Goal: Information Seeking & Learning: Check status

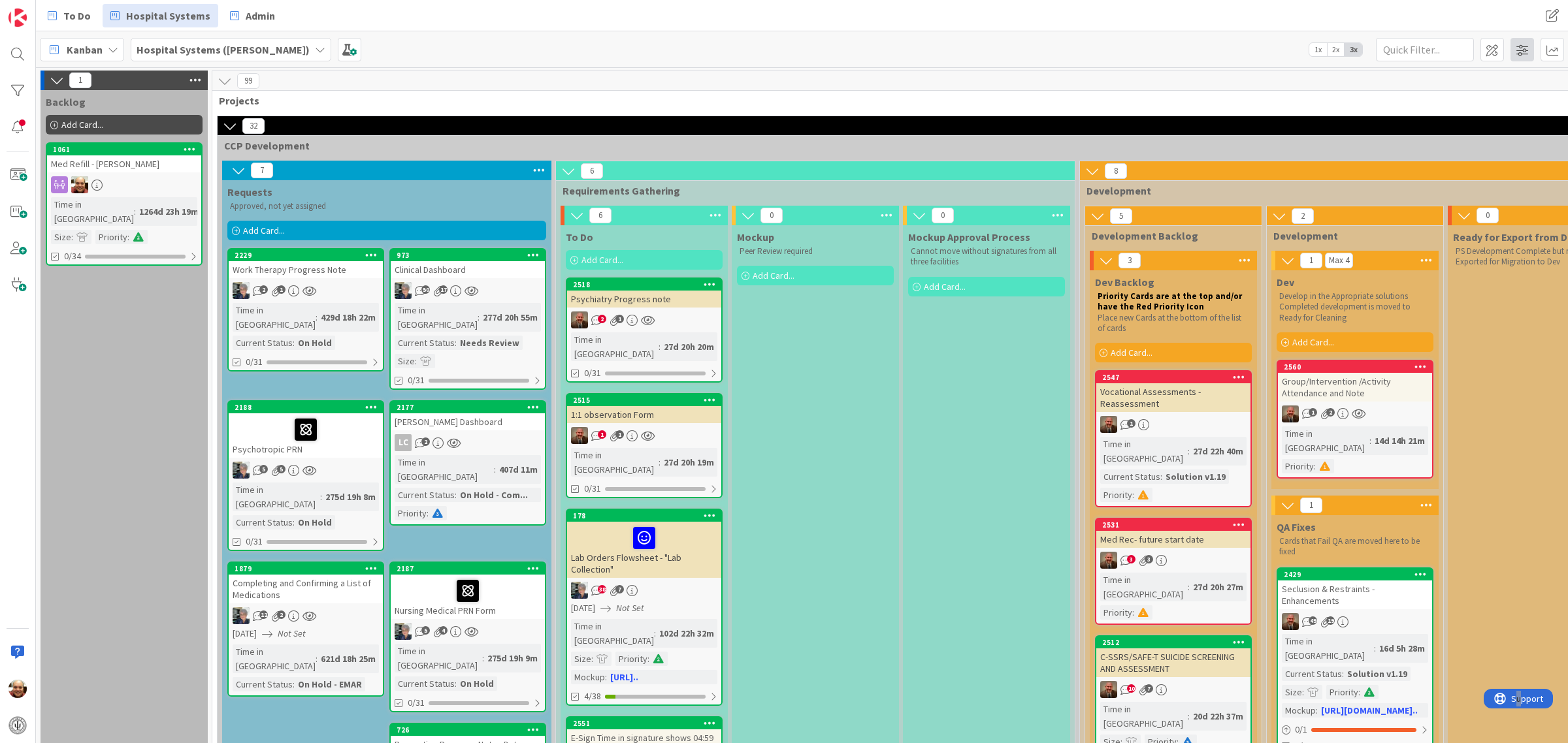
scroll to position [735, 0]
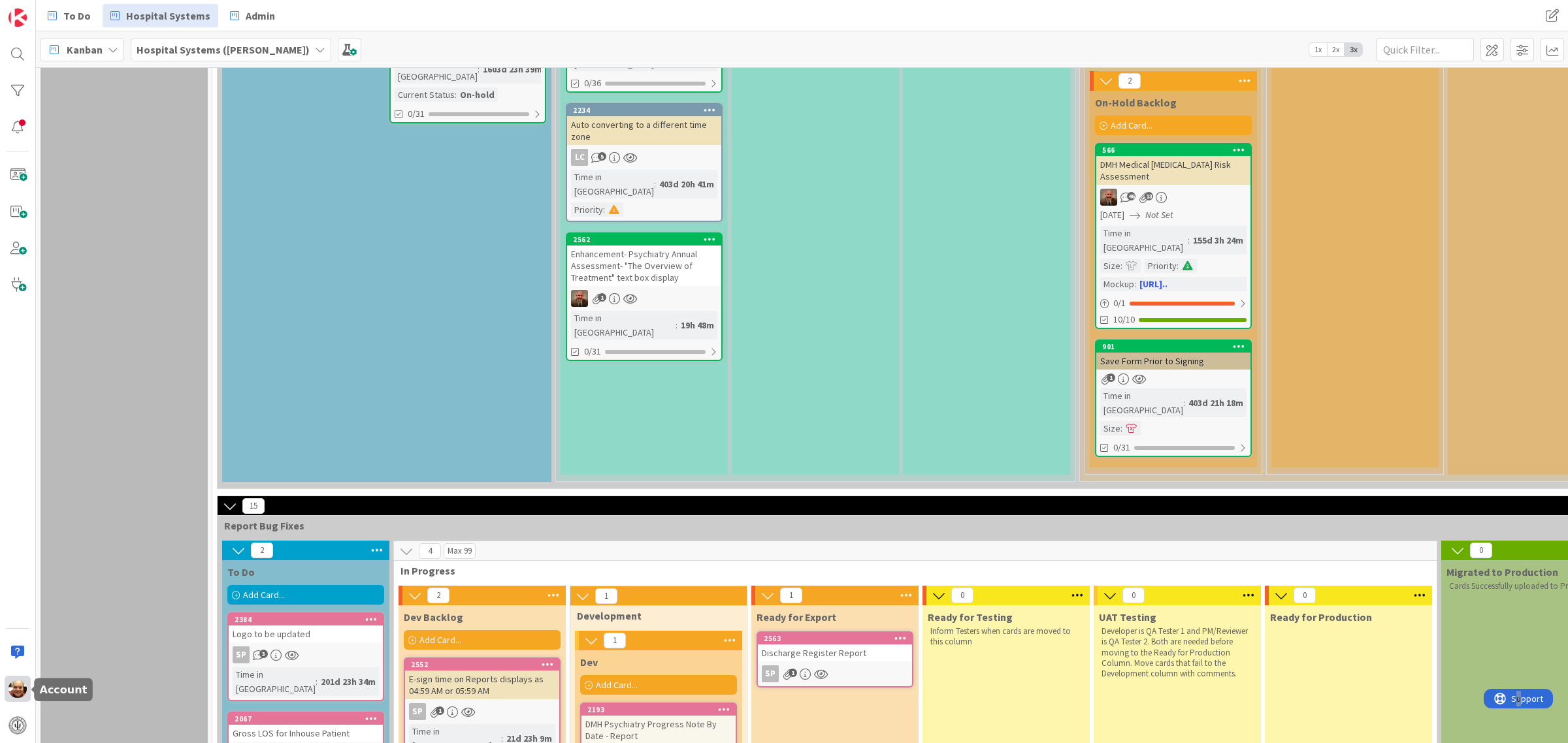
click at [16, 690] on img at bounding box center [18, 688] width 18 height 18
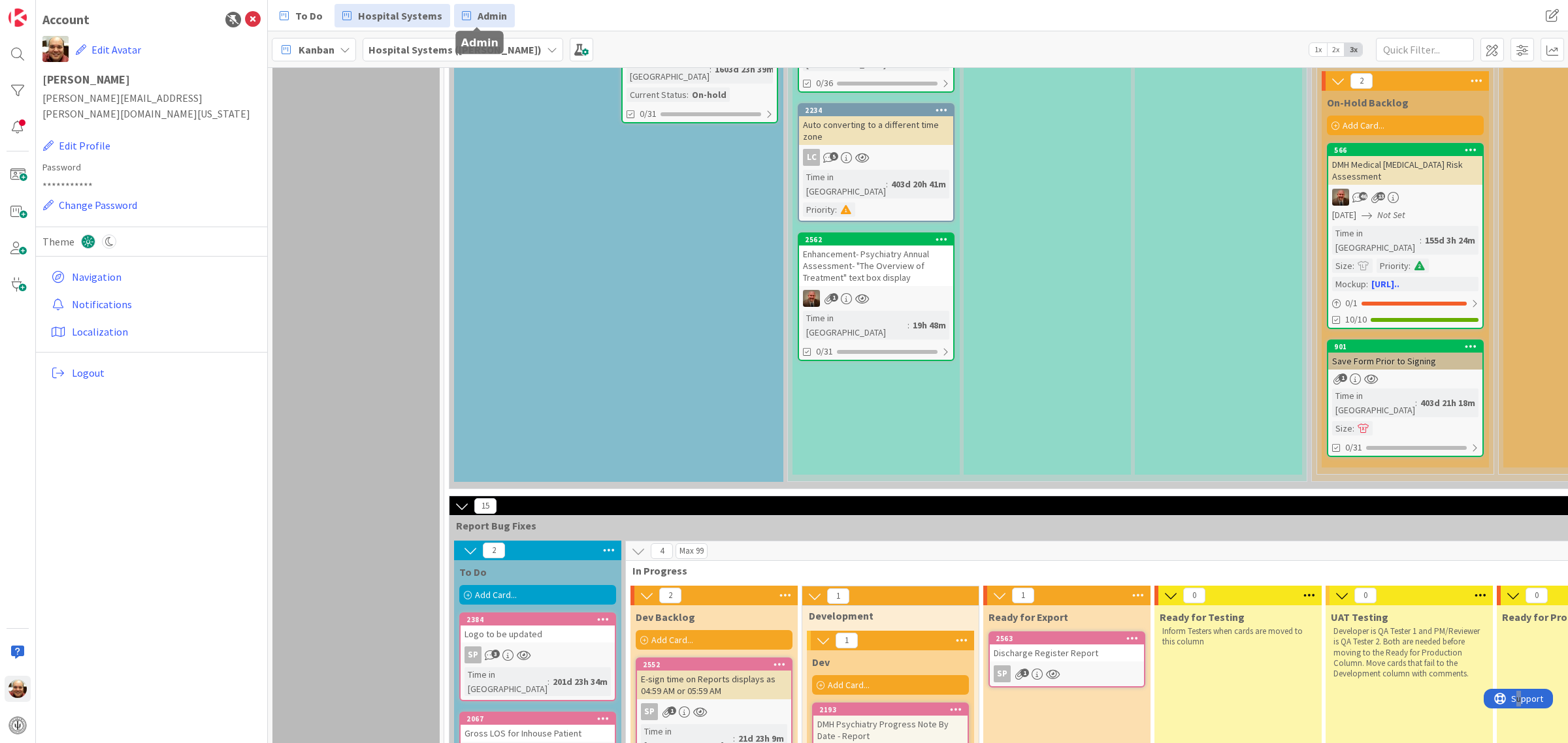
click at [477, 16] on span "Admin" at bounding box center [492, 16] width 30 height 16
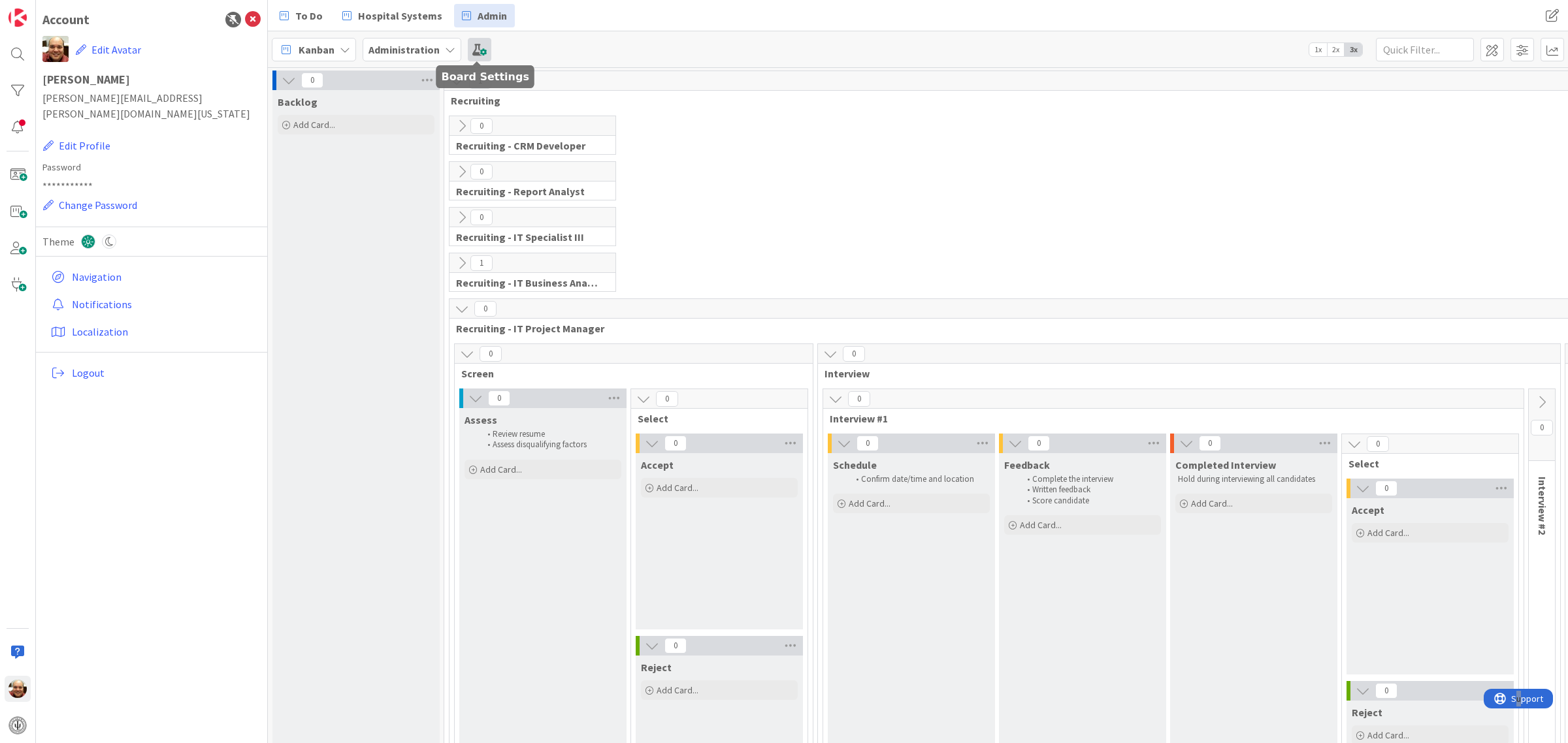
click at [475, 48] on span at bounding box center [480, 49] width 24 height 24
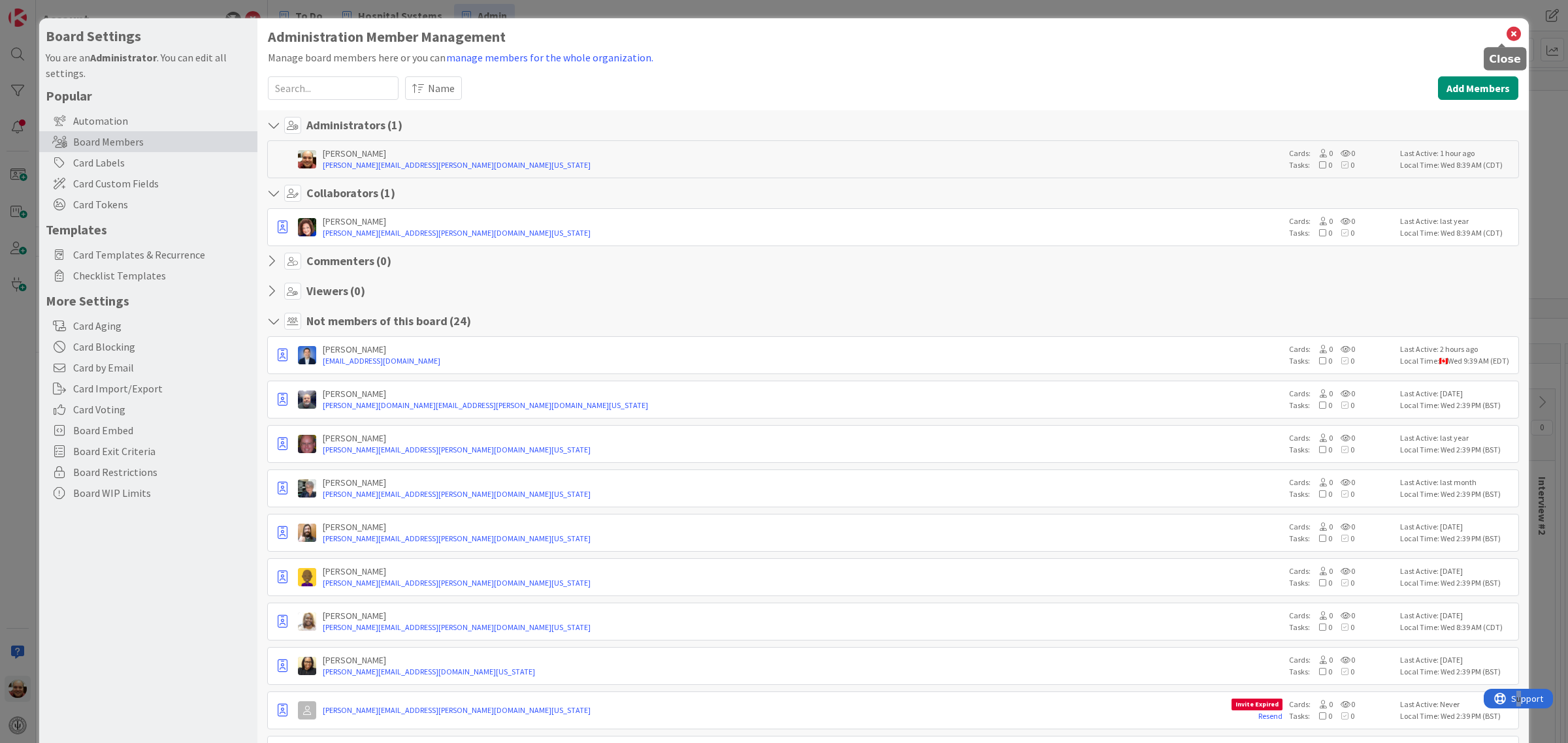
click at [1505, 33] on icon at bounding box center [1513, 34] width 17 height 18
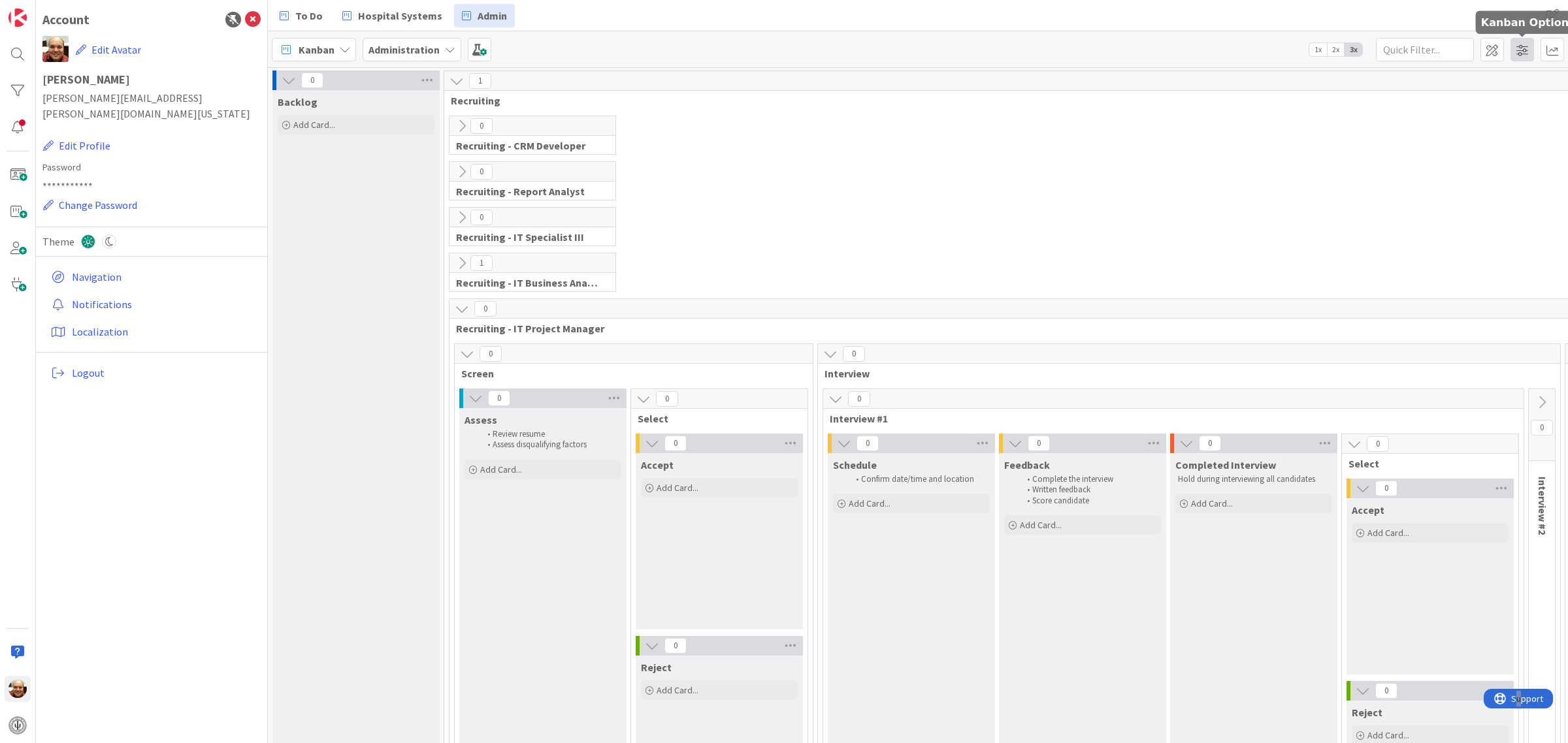
click at [1519, 48] on span at bounding box center [1522, 49] width 24 height 24
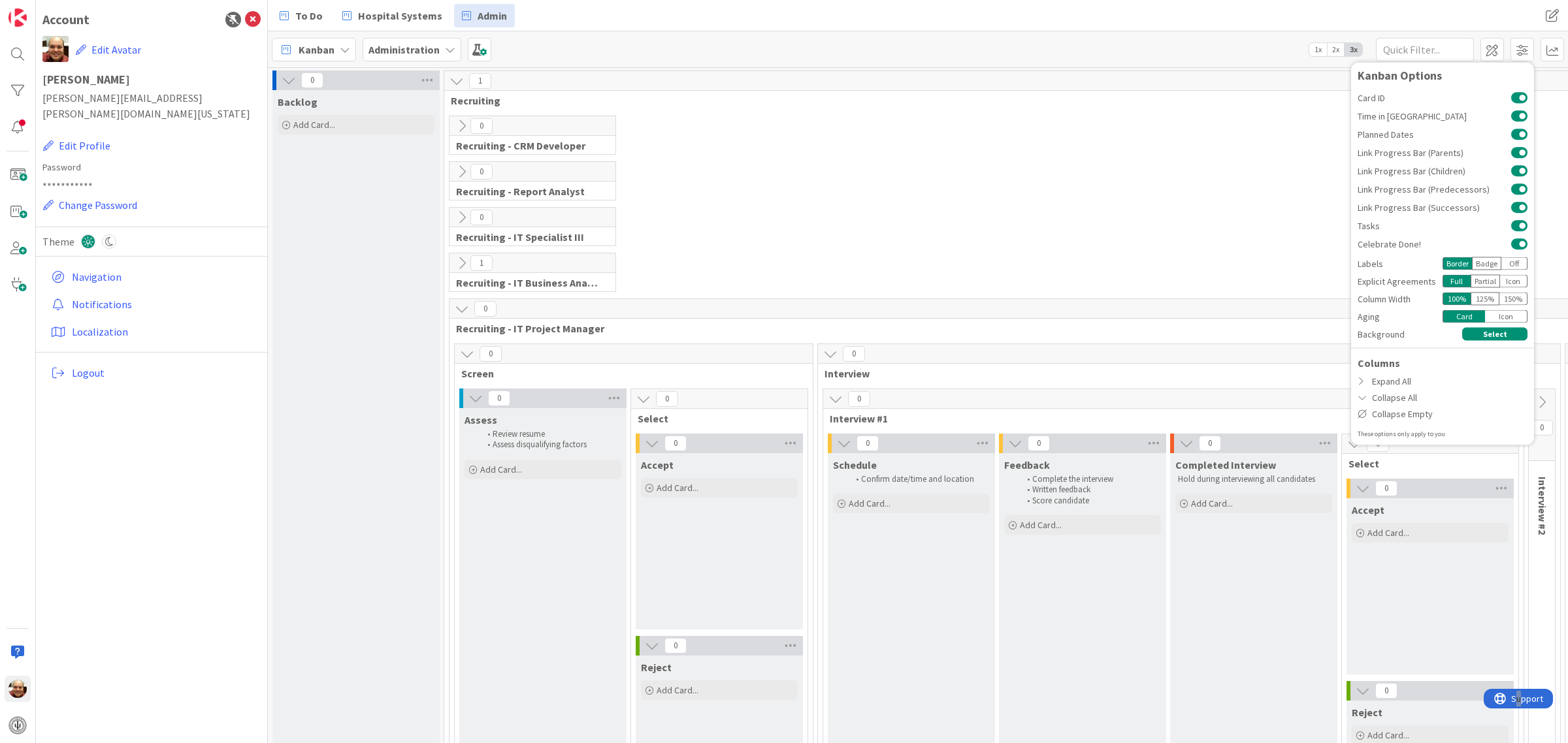
click at [345, 51] on icon at bounding box center [345, 49] width 10 height 10
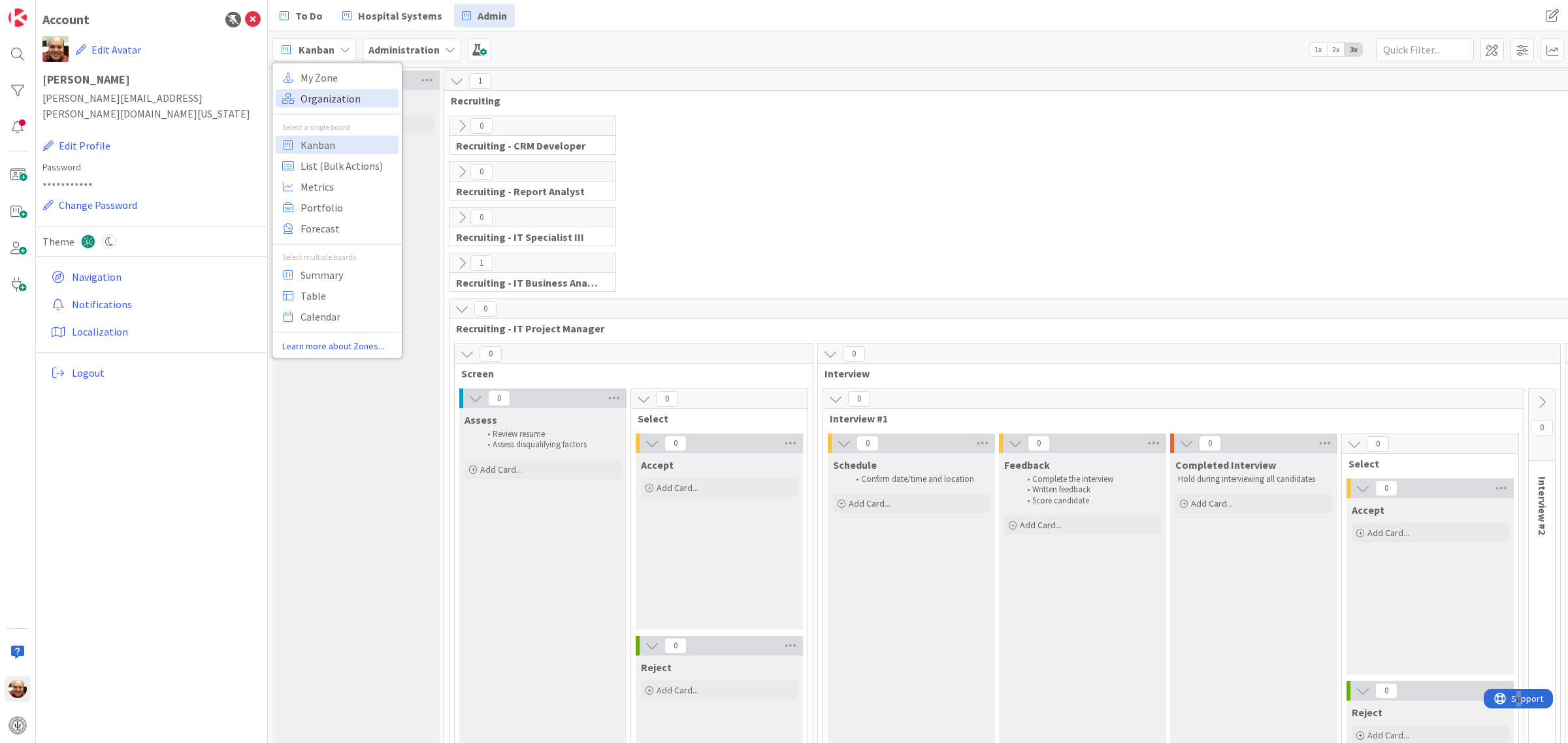
click at [337, 99] on span "Organization" at bounding box center [347, 98] width 94 height 20
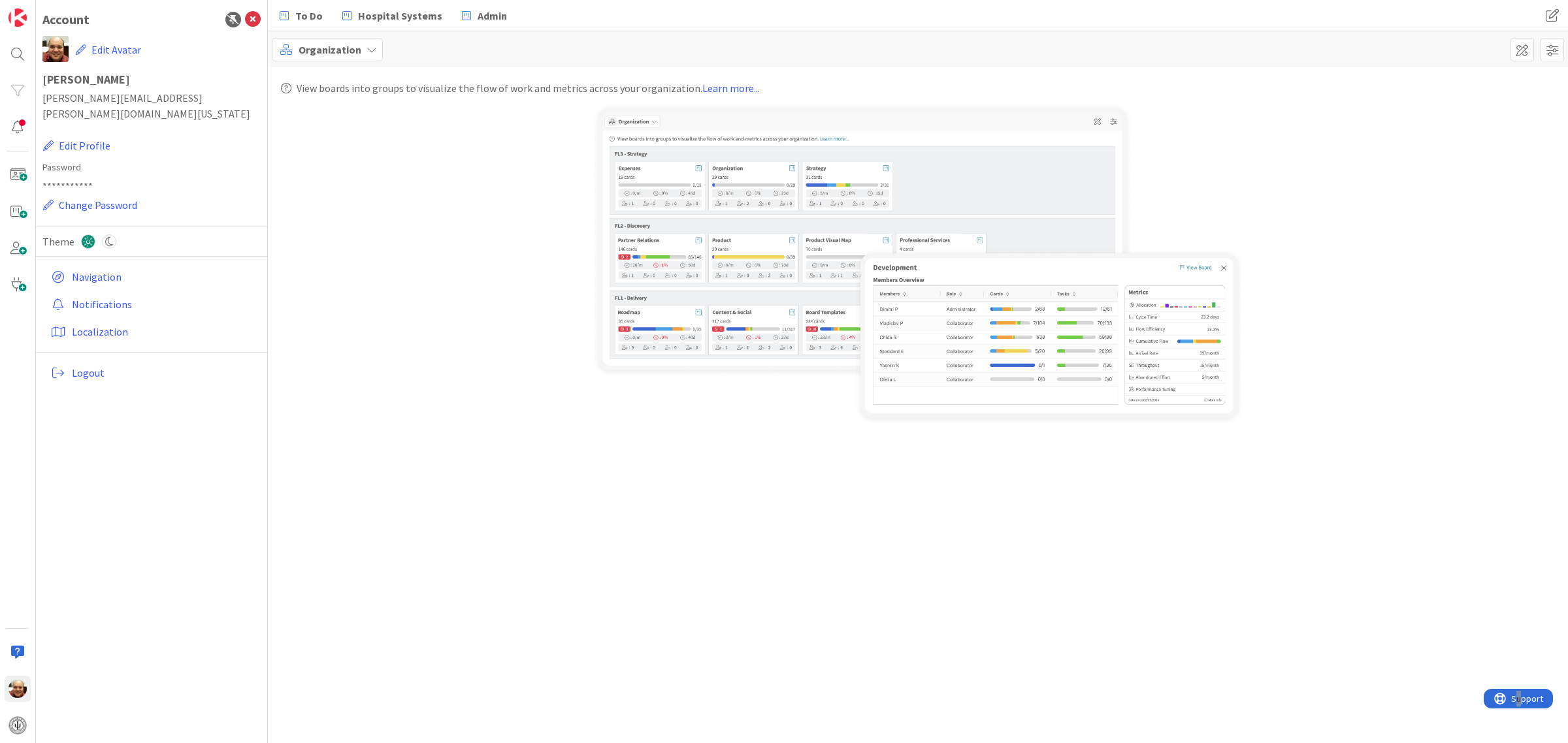
click at [367, 49] on icon at bounding box center [371, 49] width 10 height 10
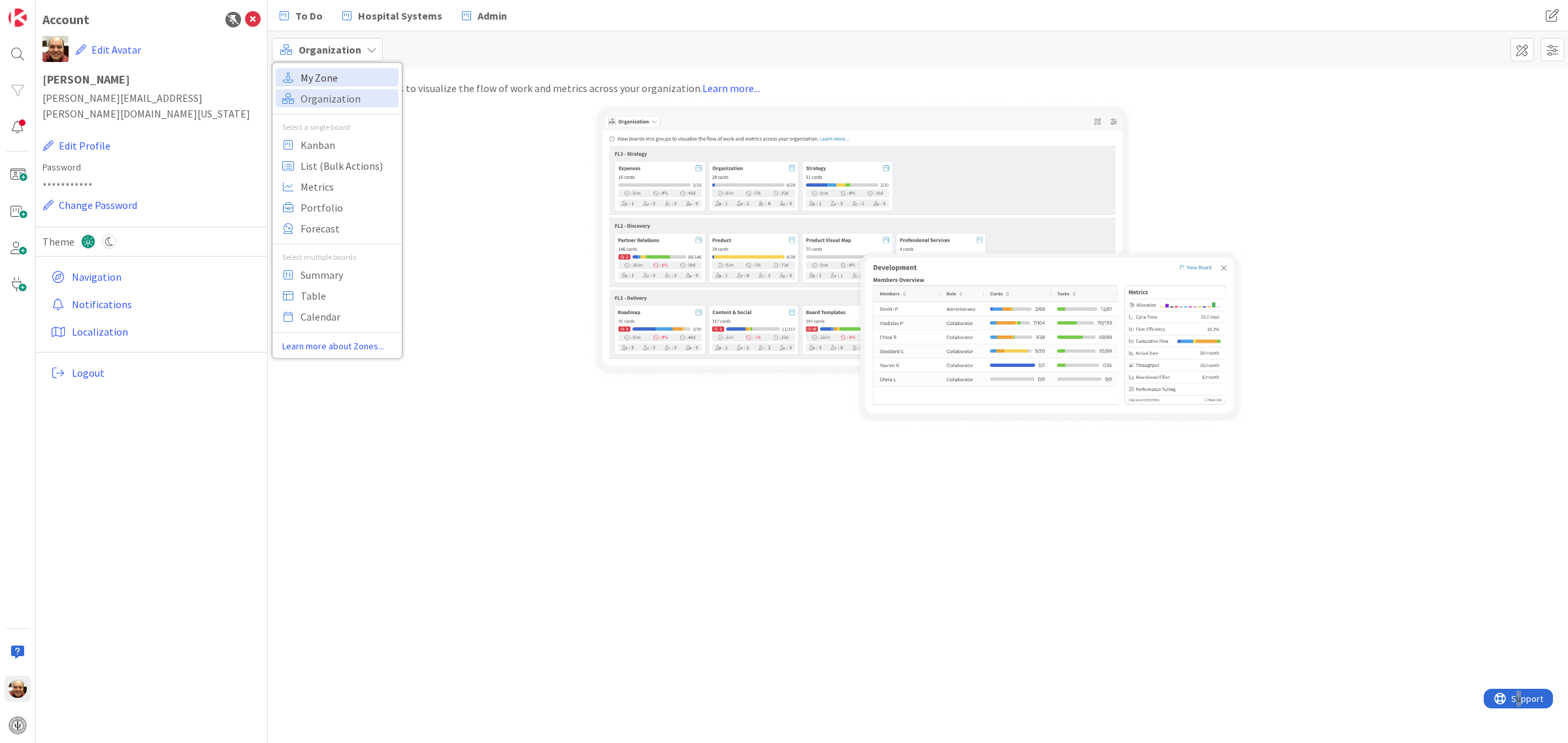
click at [321, 76] on span "My Zone" at bounding box center [347, 77] width 94 height 20
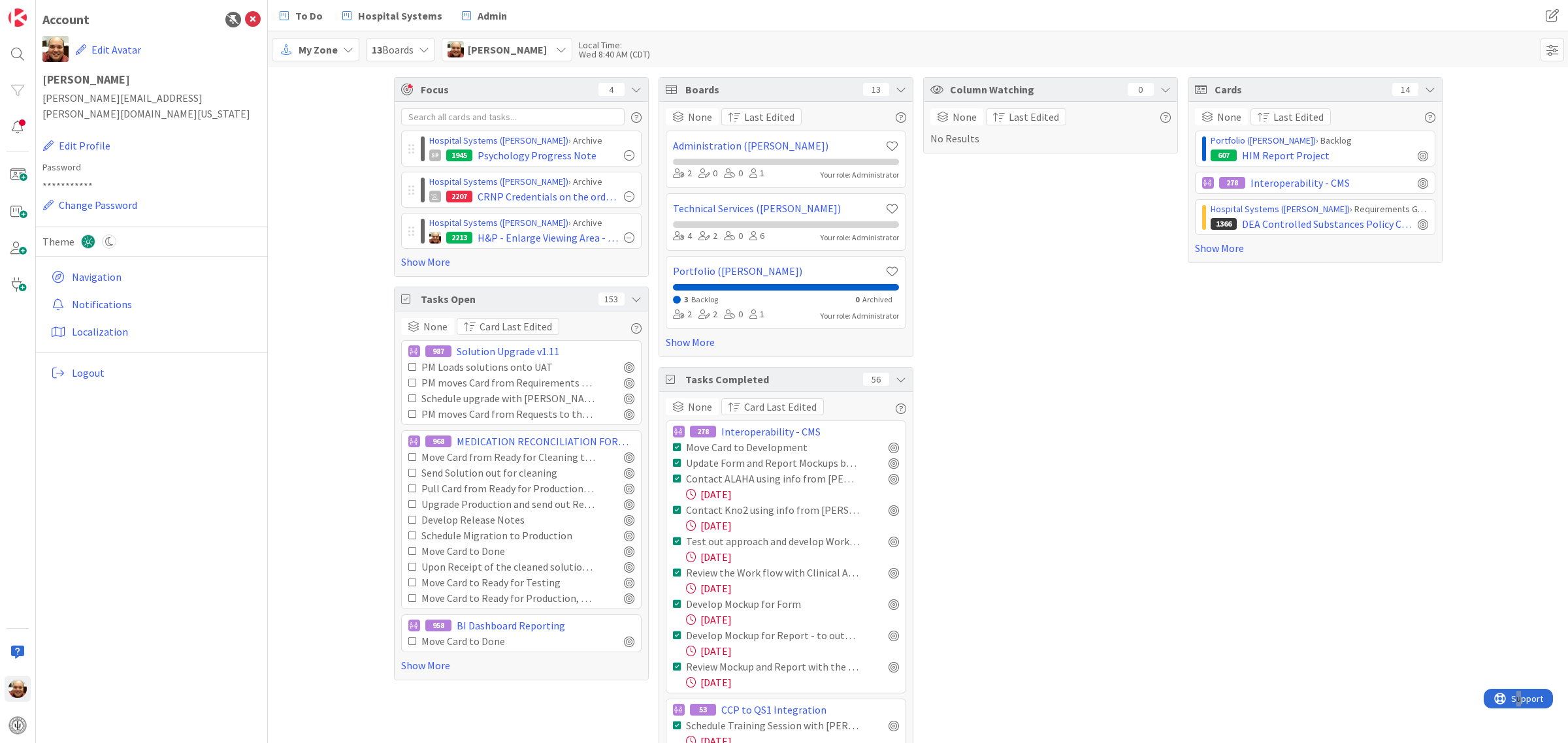
click at [346, 48] on icon at bounding box center [348, 49] width 10 height 10
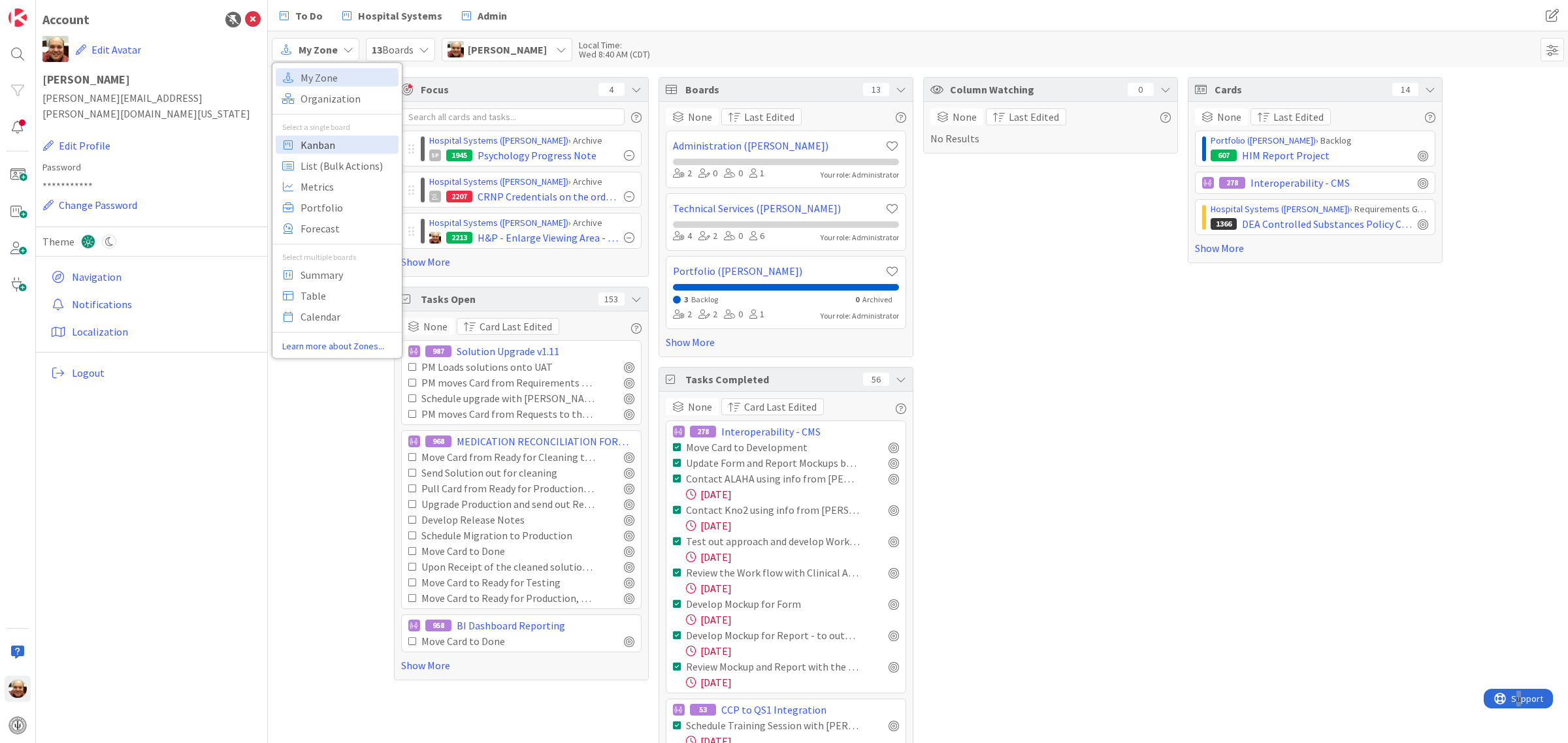
click at [312, 144] on span "Kanban" at bounding box center [347, 144] width 94 height 20
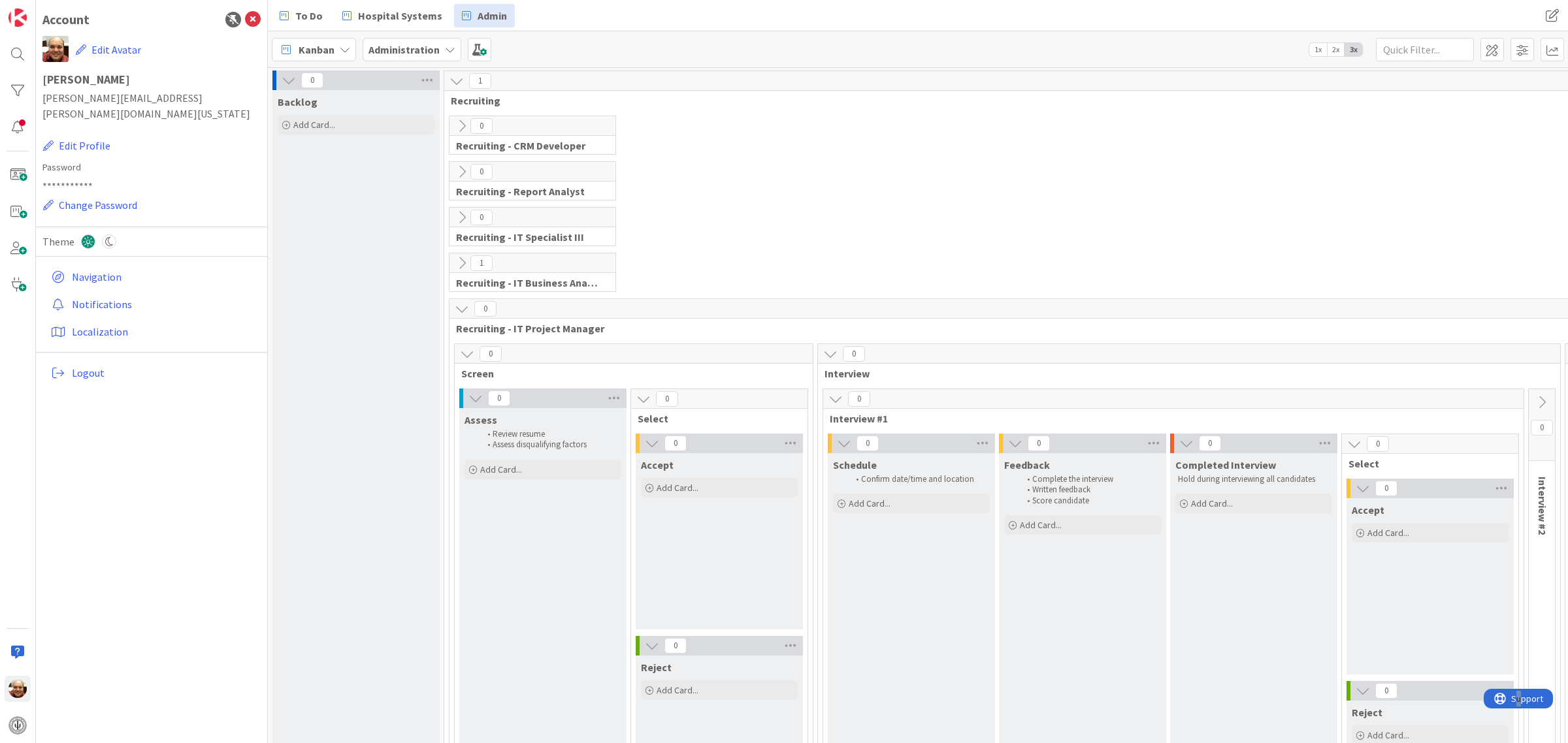
click at [449, 48] on icon at bounding box center [450, 49] width 10 height 10
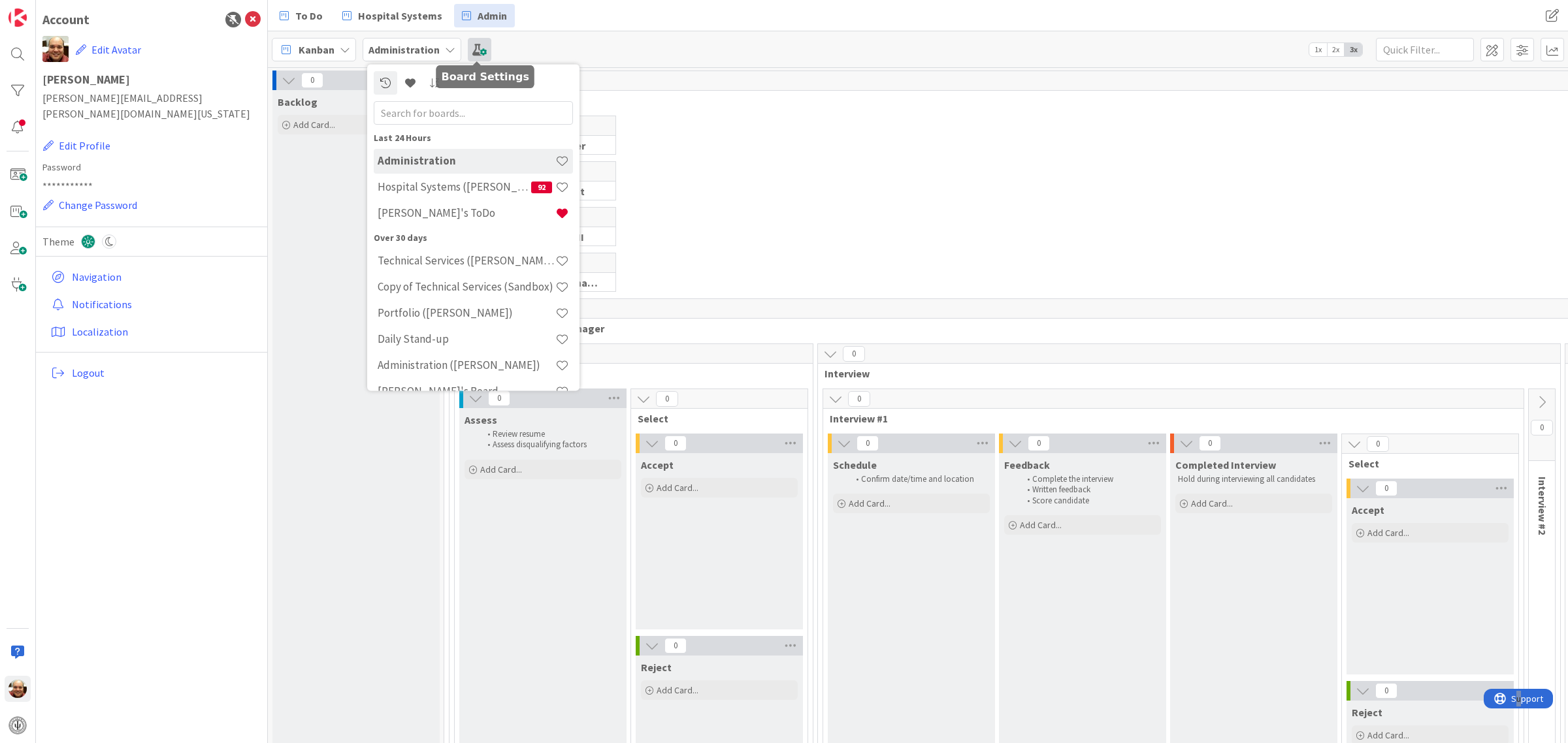
click at [471, 42] on span at bounding box center [480, 49] width 24 height 24
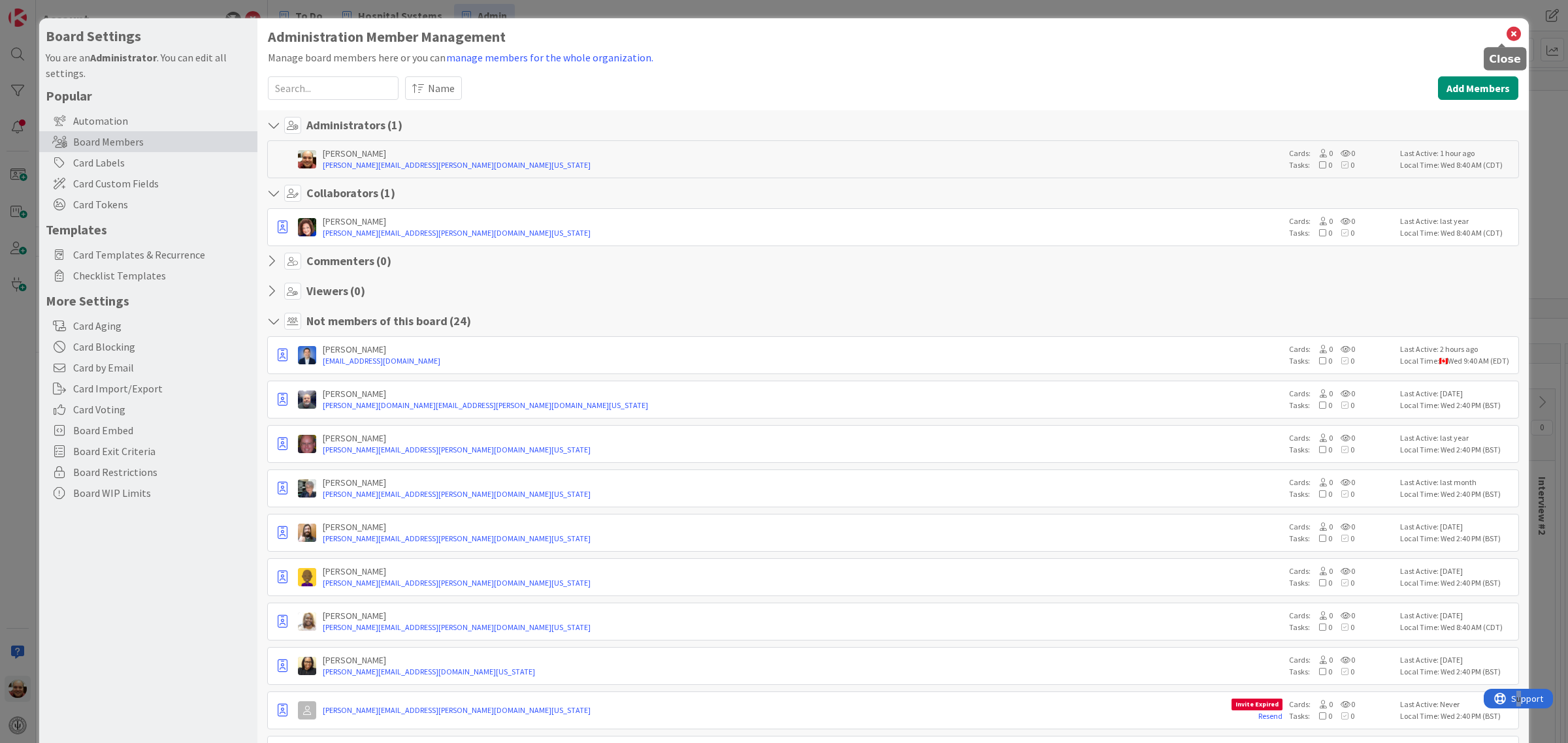
click at [1505, 33] on icon at bounding box center [1513, 34] width 17 height 18
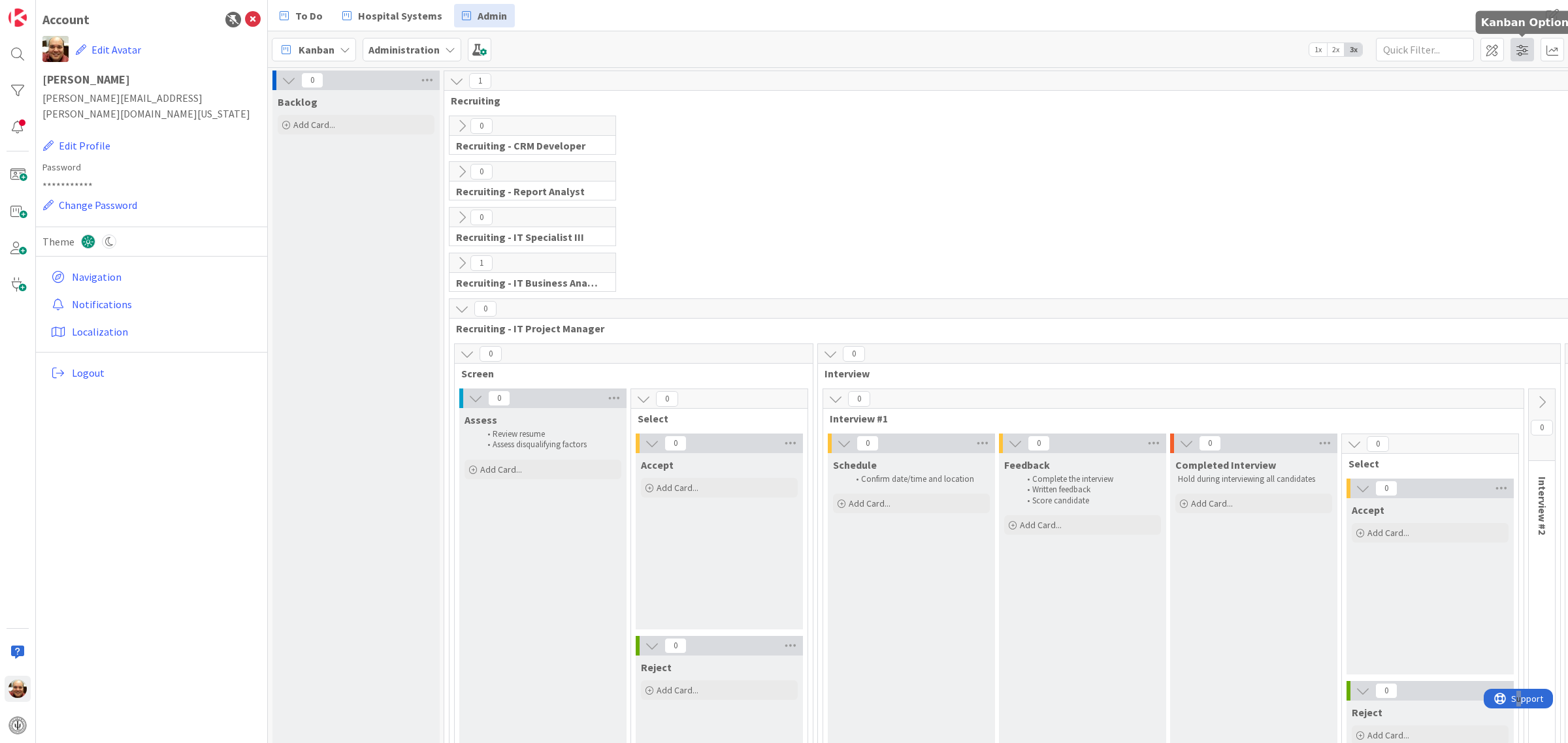
click at [1516, 51] on span at bounding box center [1522, 49] width 24 height 24
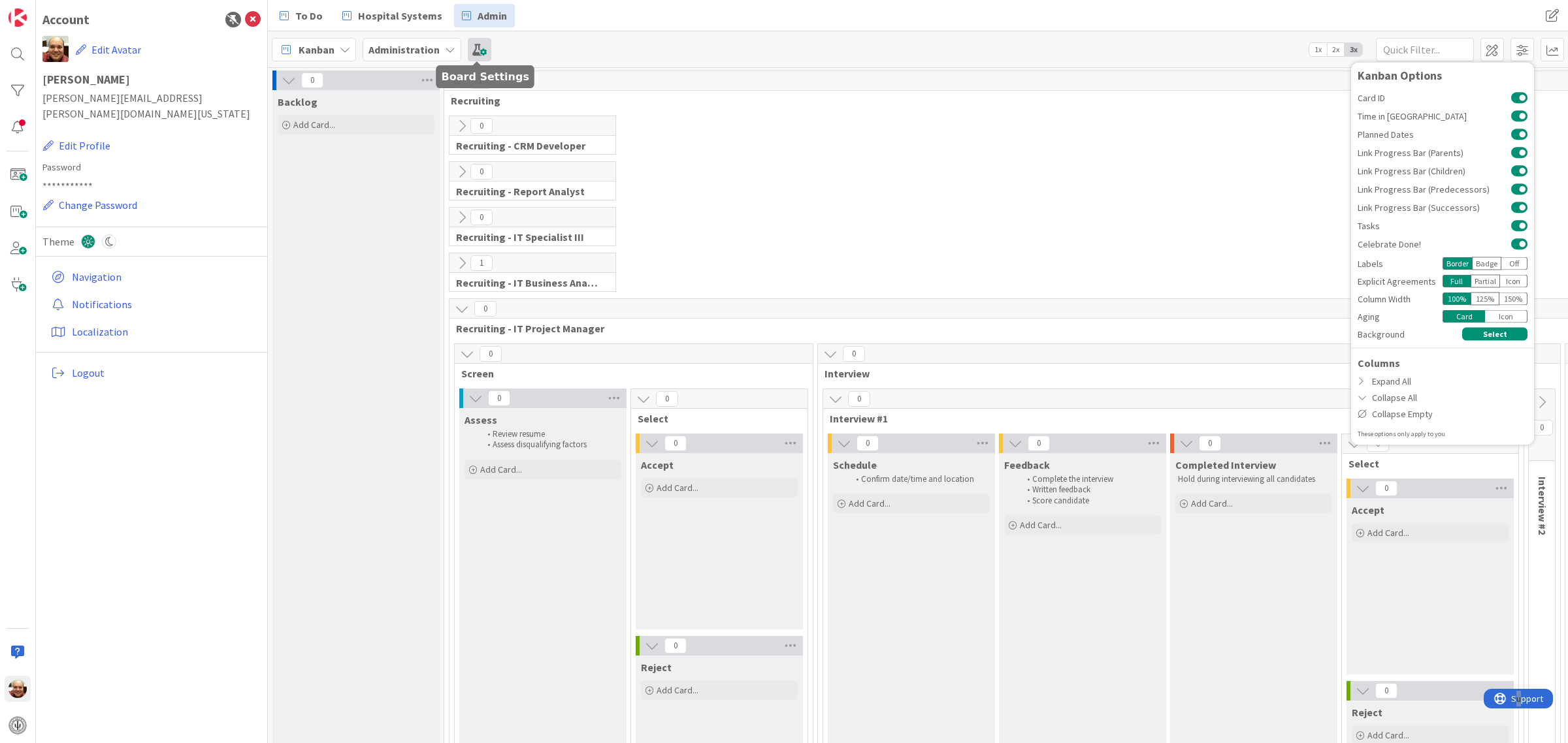
click at [474, 51] on span at bounding box center [480, 49] width 24 height 24
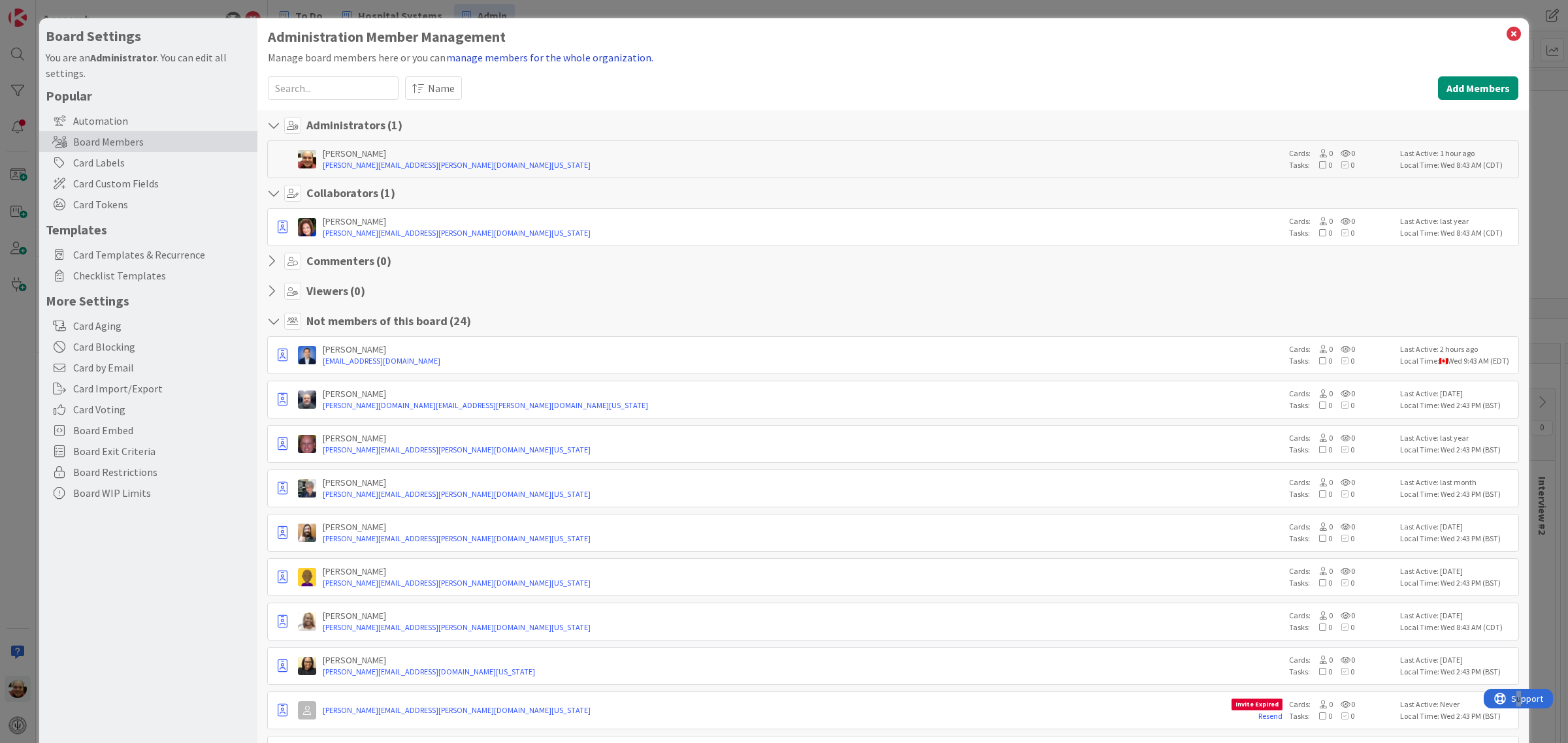
click at [538, 59] on button "manage members for the whole organization." at bounding box center [550, 57] width 208 height 17
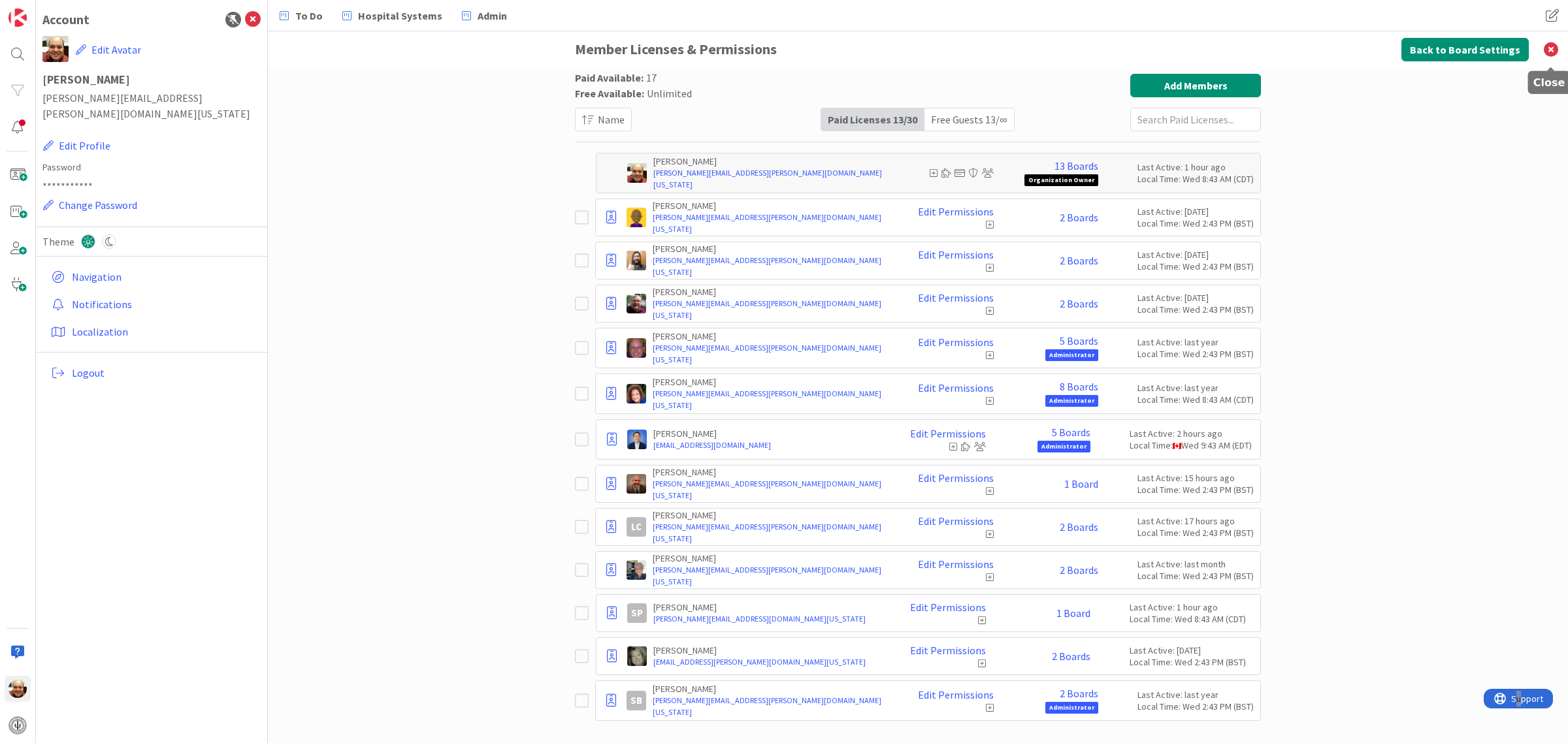
click at [1552, 47] on icon at bounding box center [1550, 49] width 34 height 36
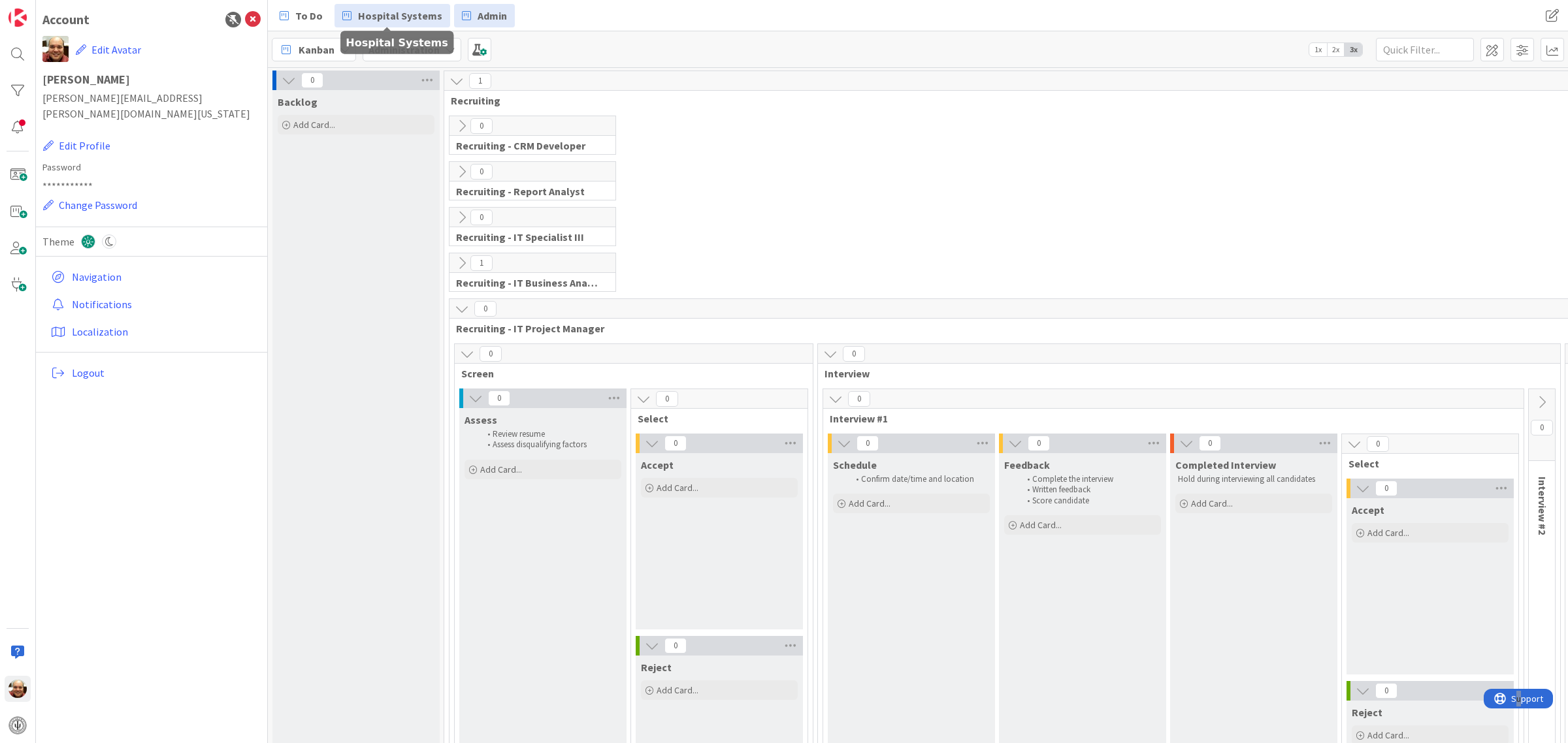
click at [395, 13] on span "Hospital Systems" at bounding box center [400, 16] width 84 height 16
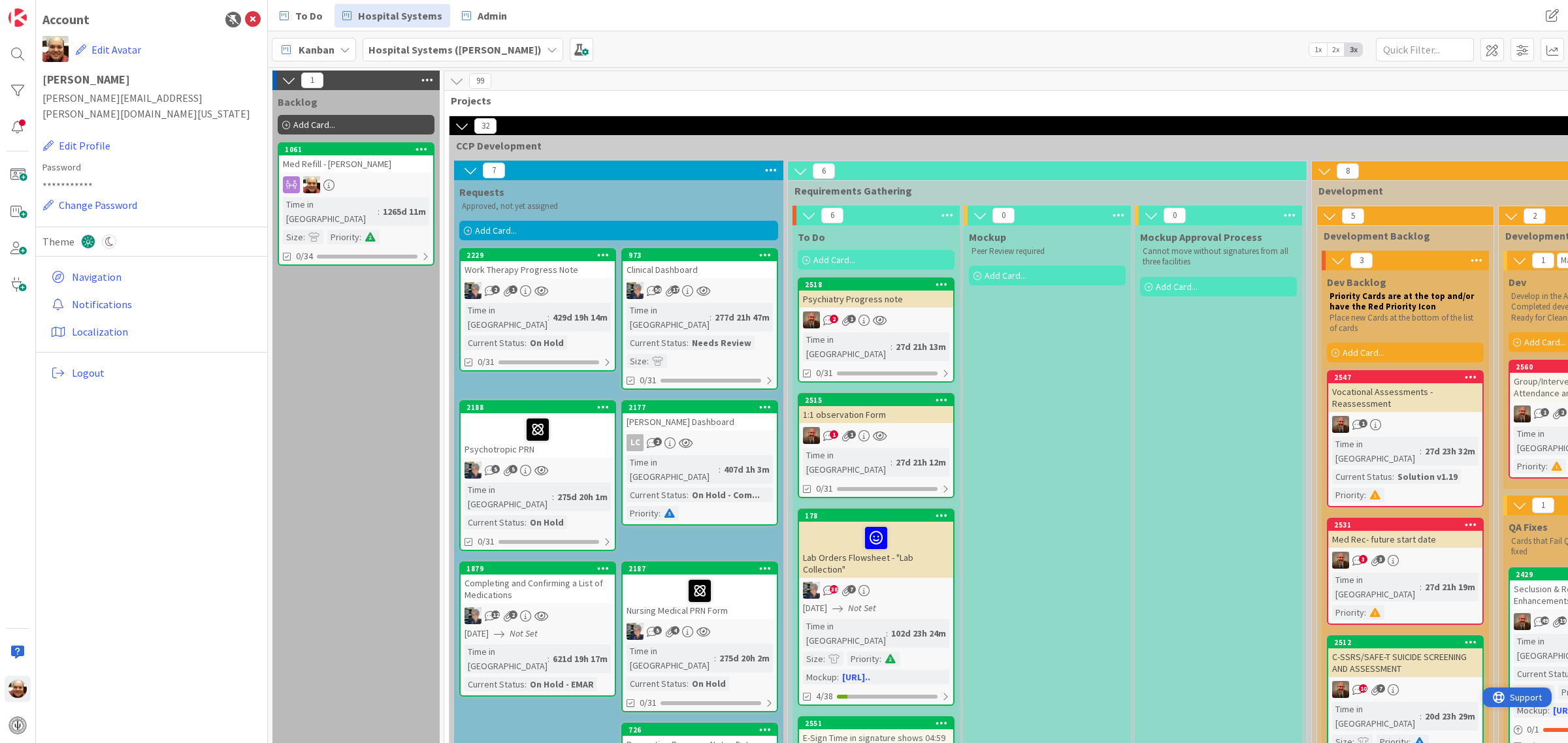
click at [1530, 699] on span "Support" at bounding box center [1526, 697] width 32 height 16
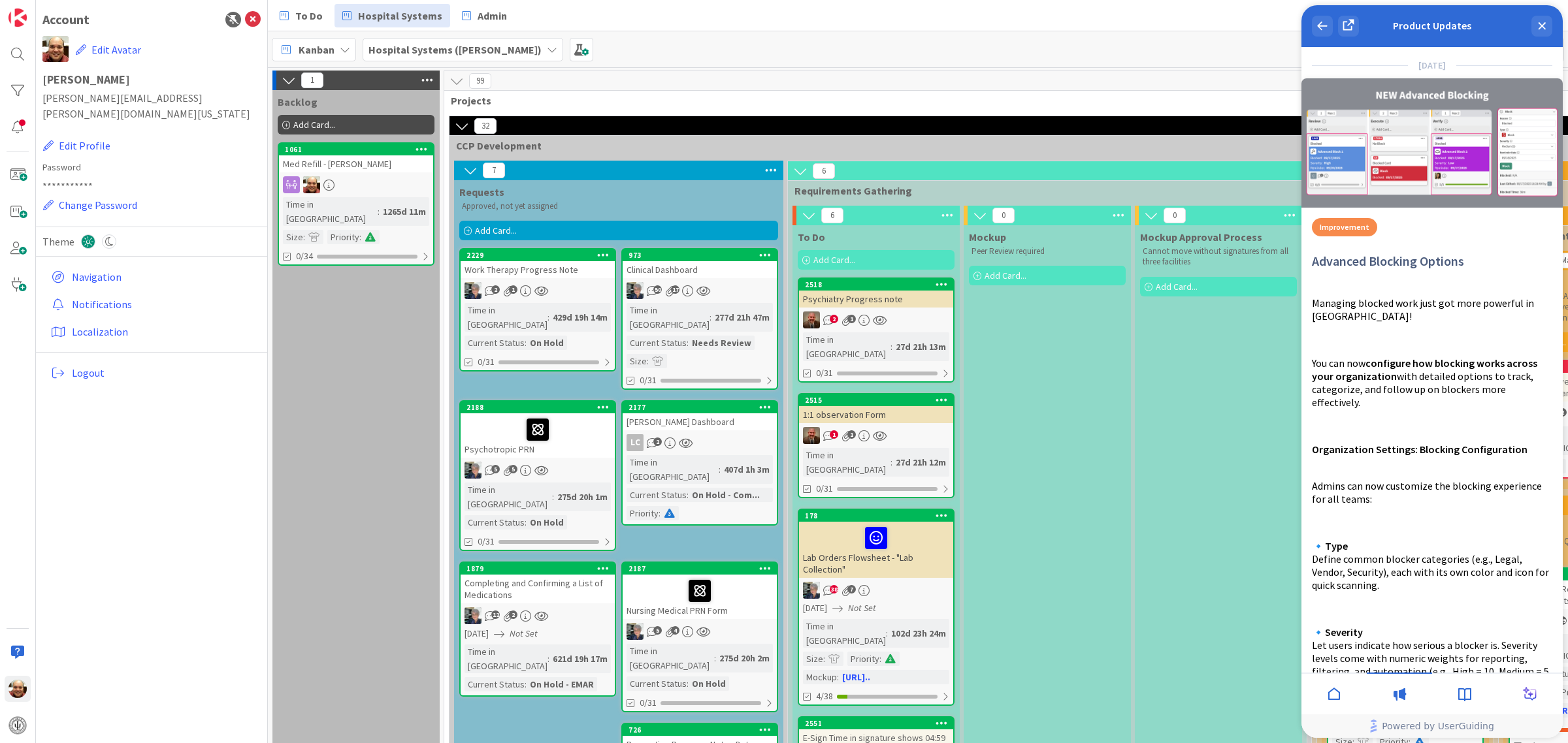
click at [1337, 696] on icon at bounding box center [1333, 694] width 16 height 16
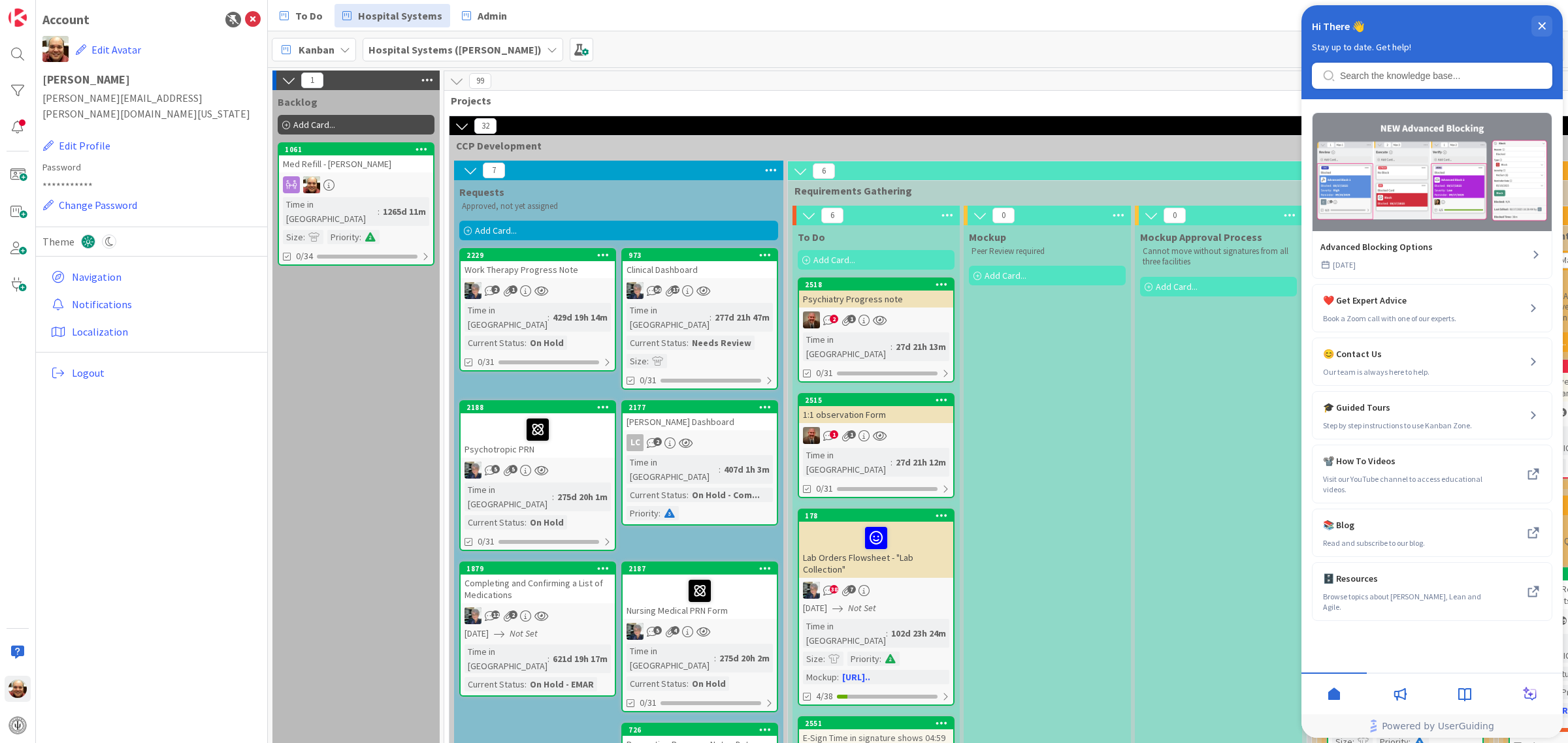
click at [1404, 697] on icon at bounding box center [1400, 694] width 13 height 12
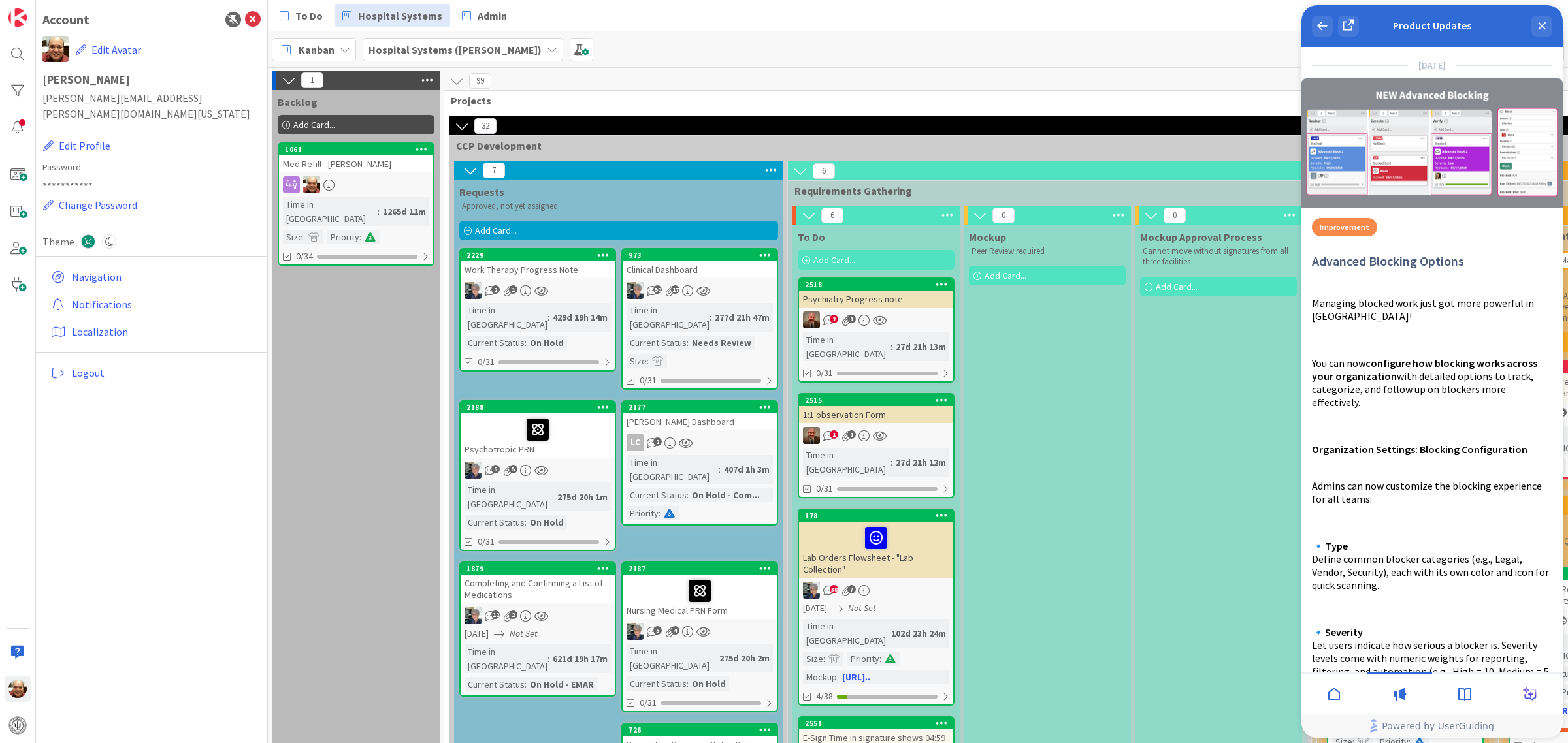
click at [1465, 698] on icon at bounding box center [1464, 694] width 13 height 13
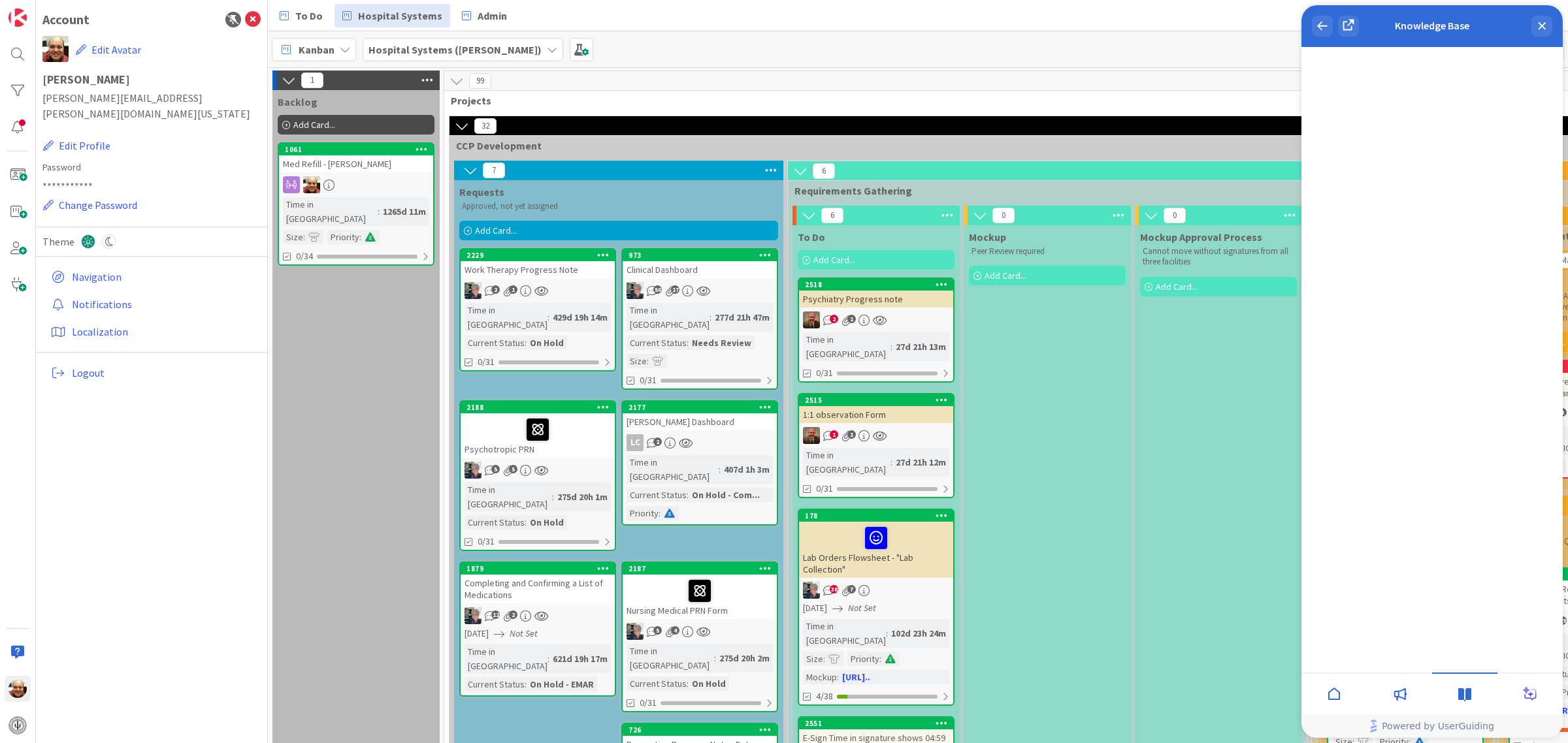
click at [1530, 695] on icon at bounding box center [1531, 694] width 5 height 5
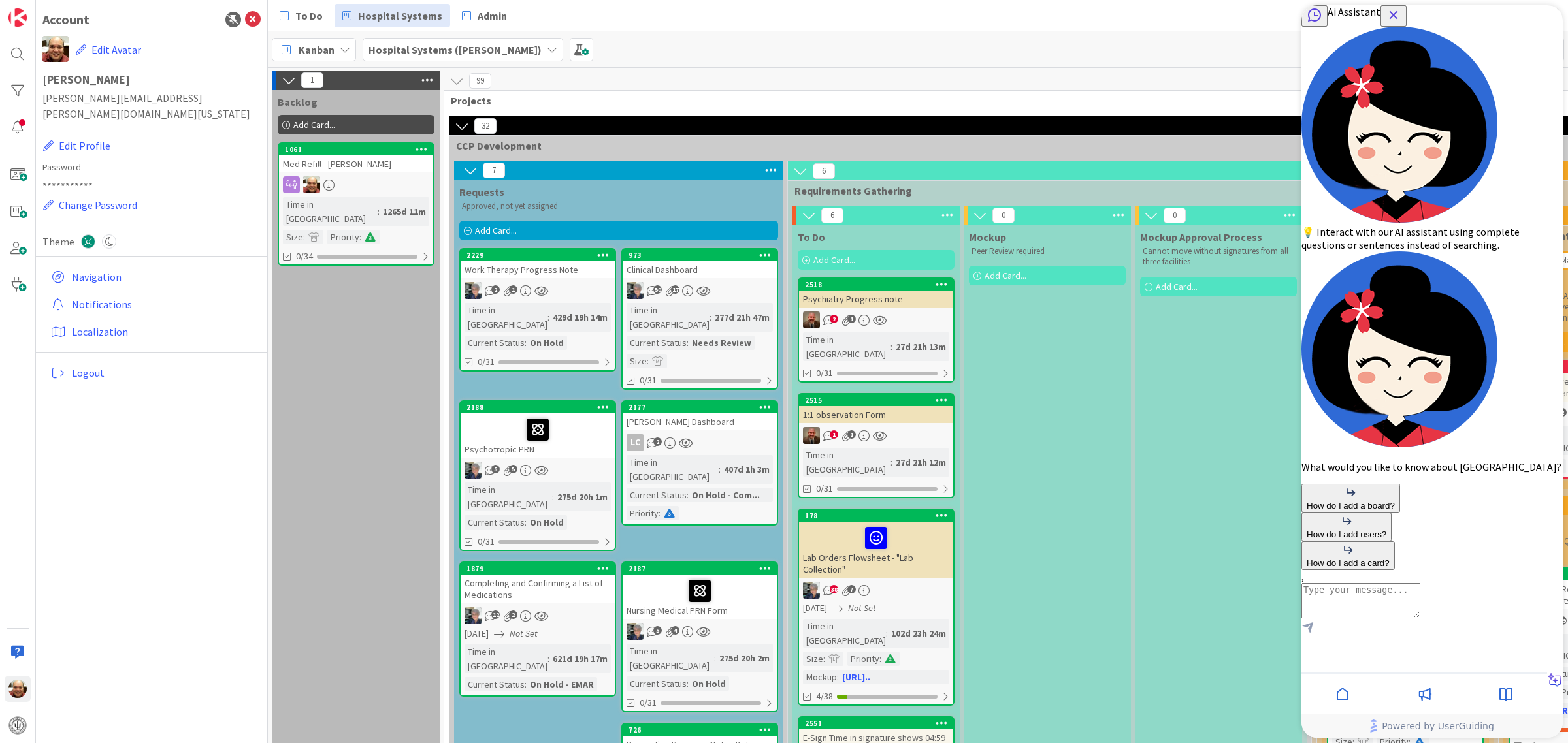
click at [1401, 23] on icon "Close Button" at bounding box center [1393, 15] width 16 height 16
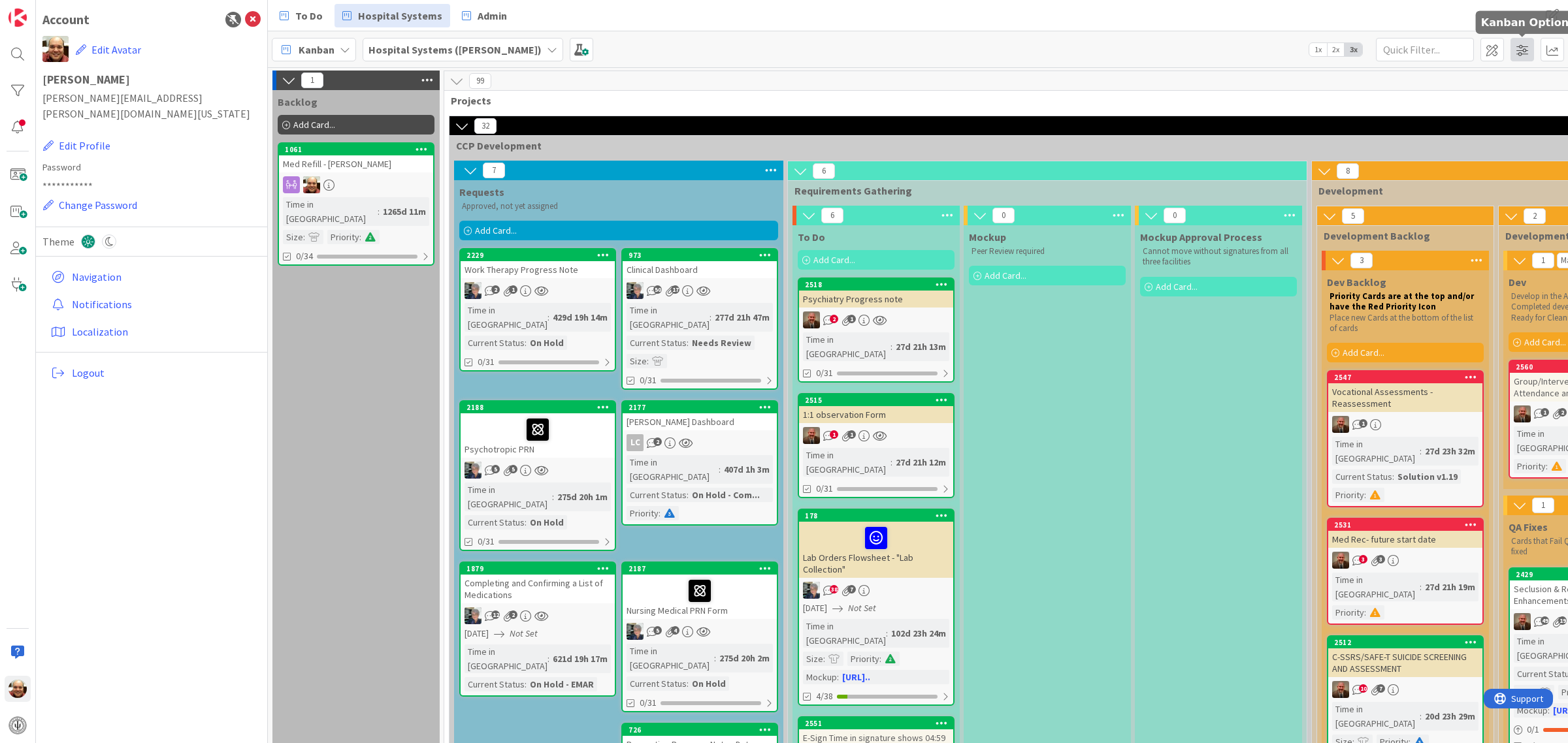
click at [1523, 53] on span at bounding box center [1522, 49] width 24 height 24
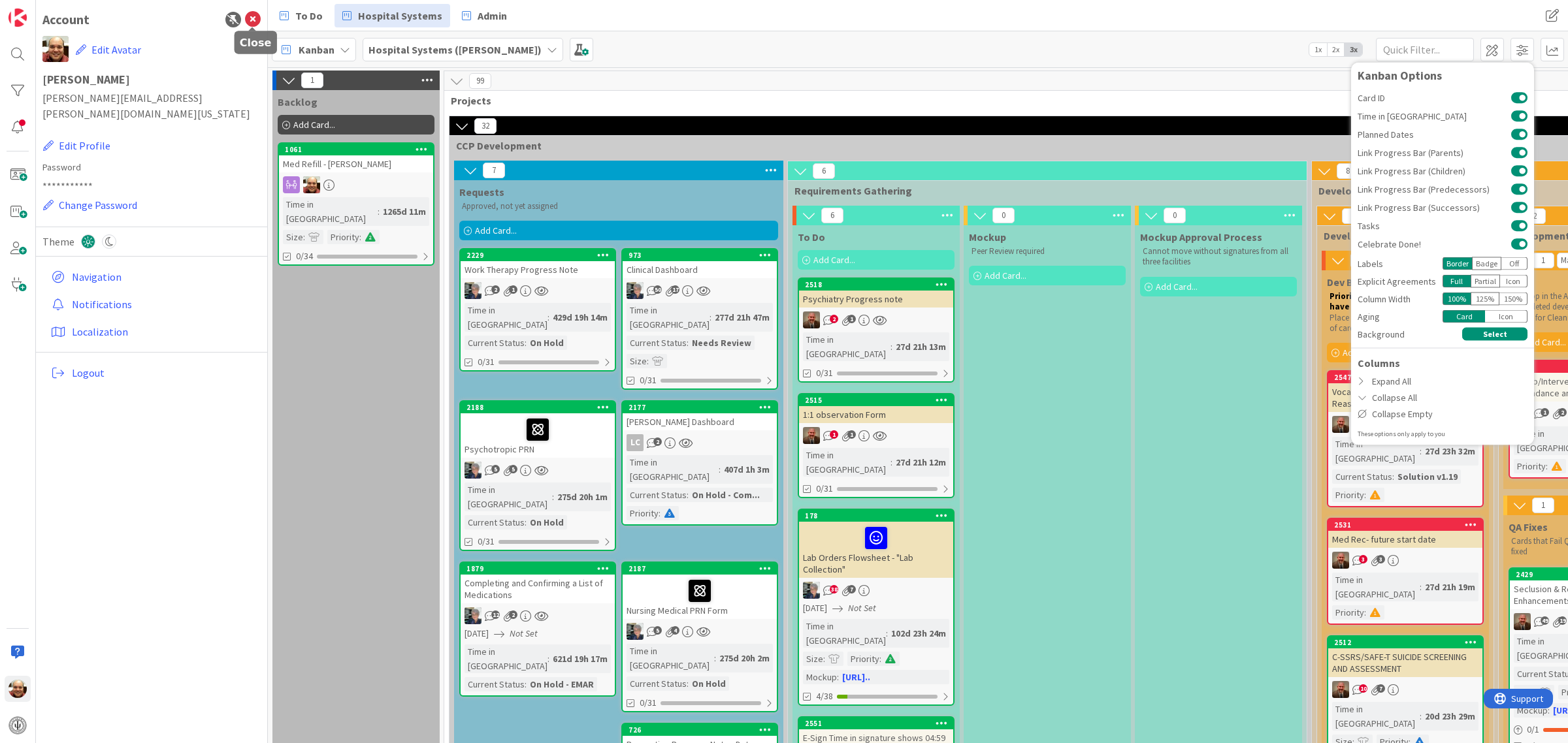
click at [250, 20] on icon at bounding box center [252, 19] width 16 height 16
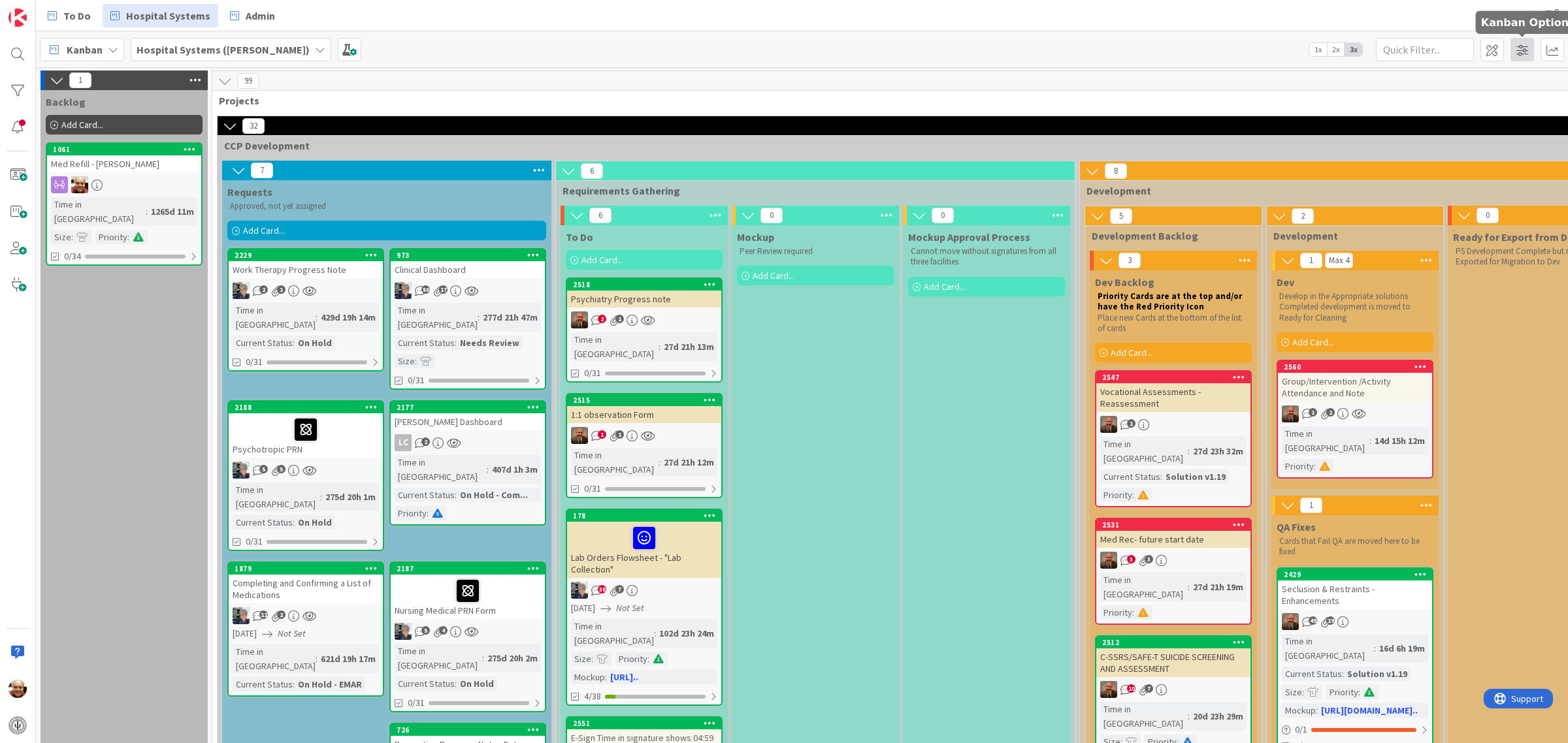
click at [1517, 51] on span at bounding box center [1522, 49] width 24 height 24
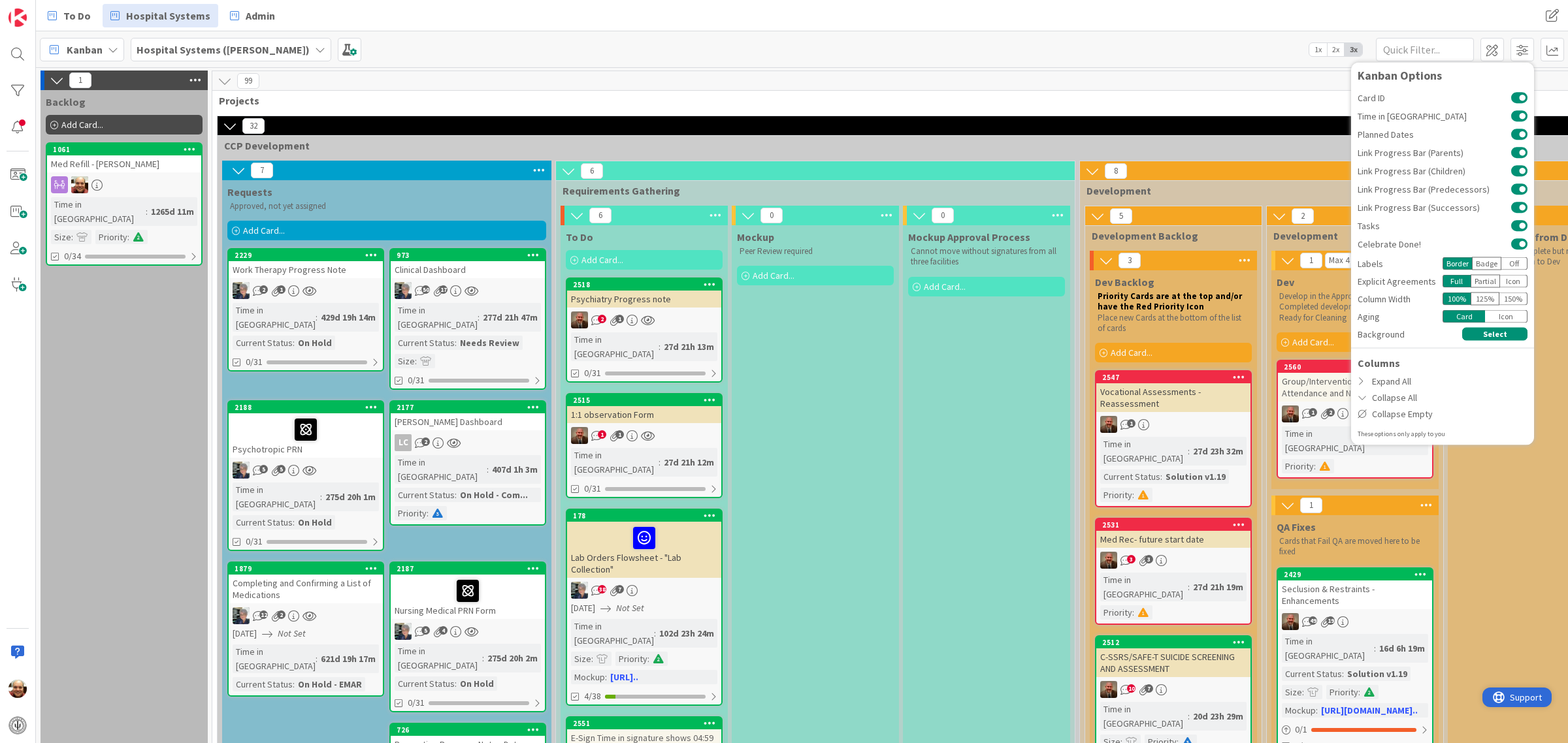
click at [1523, 707] on div "Ready for Export from DevPS PS Development Complete but not Exported for Migrat…" at bounding box center [1532, 717] width 167 height 984
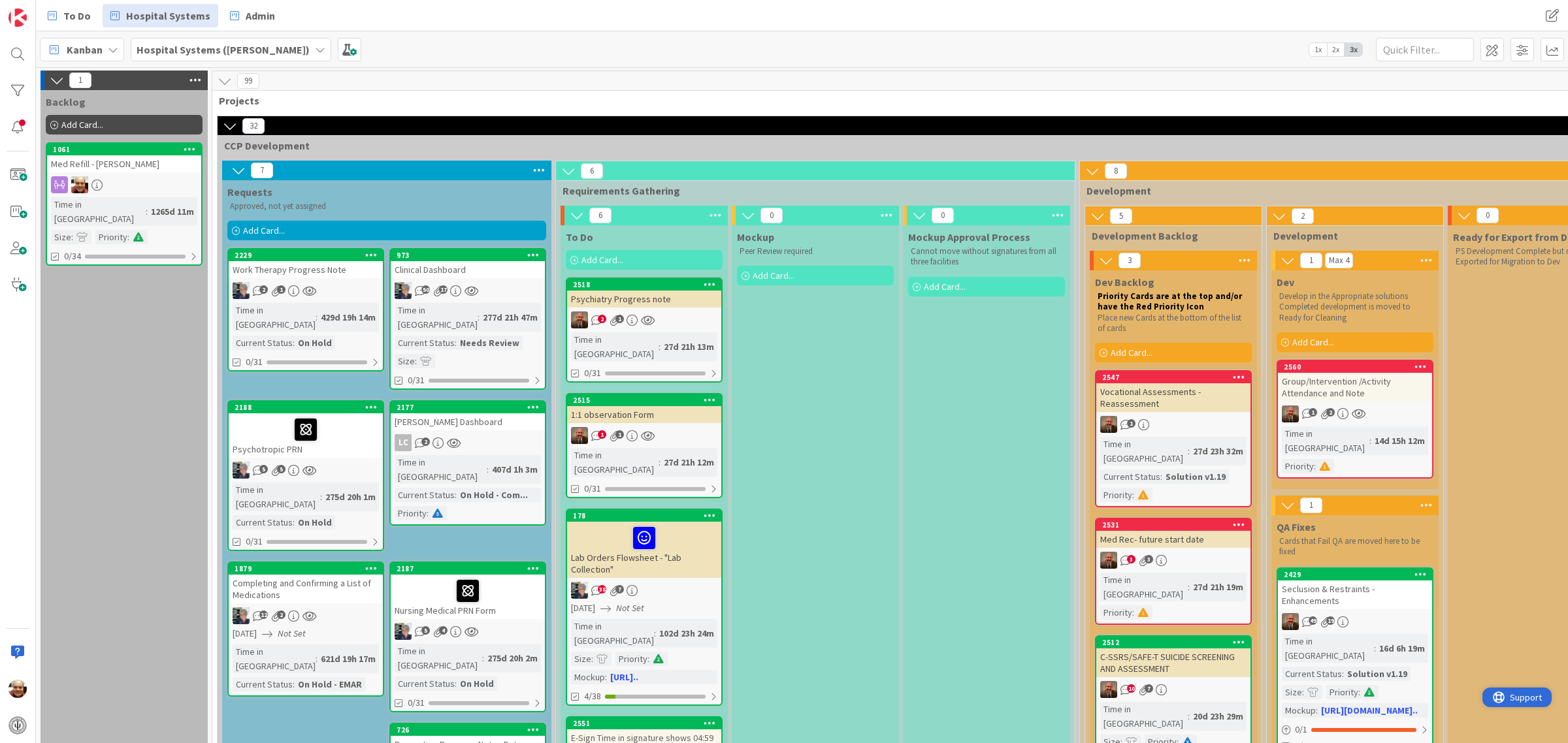
click at [1524, 701] on span "Support" at bounding box center [1526, 697] width 32 height 16
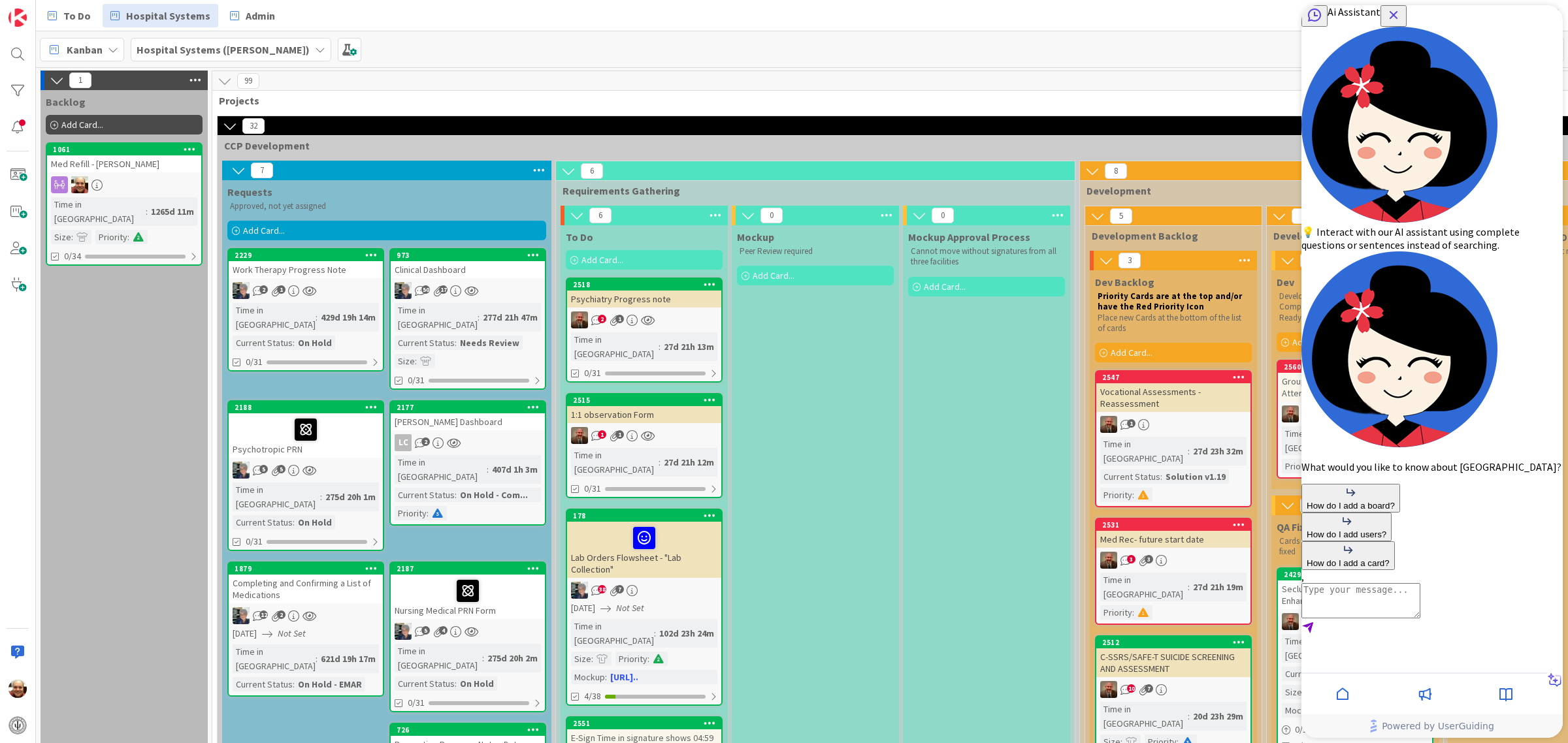
click at [1341, 618] on textarea "AI Assistant Text Input" at bounding box center [1361, 601] width 119 height 35
type textarea "what is the status of my license"
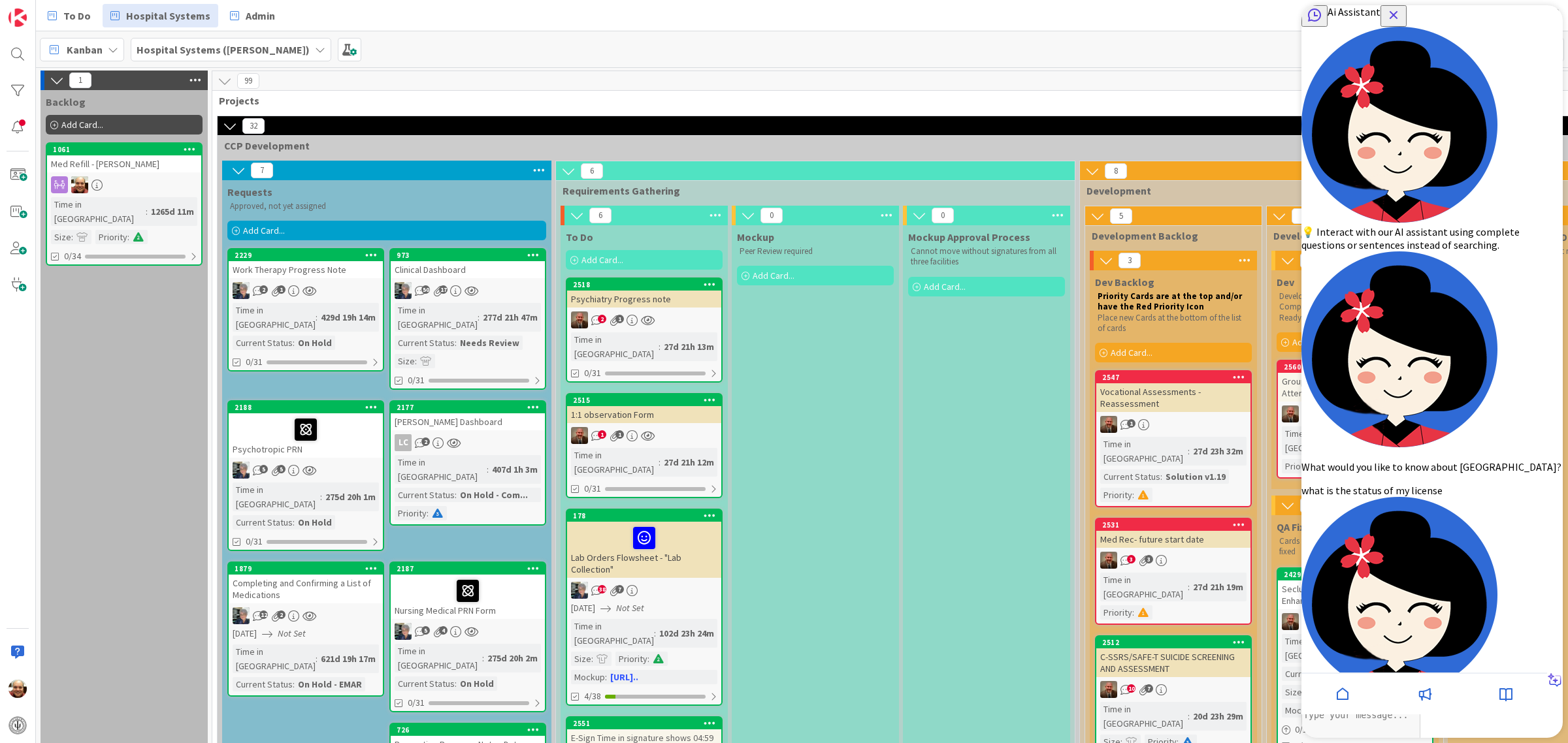
click at [1401, 23] on icon "Close Button" at bounding box center [1393, 15] width 16 height 16
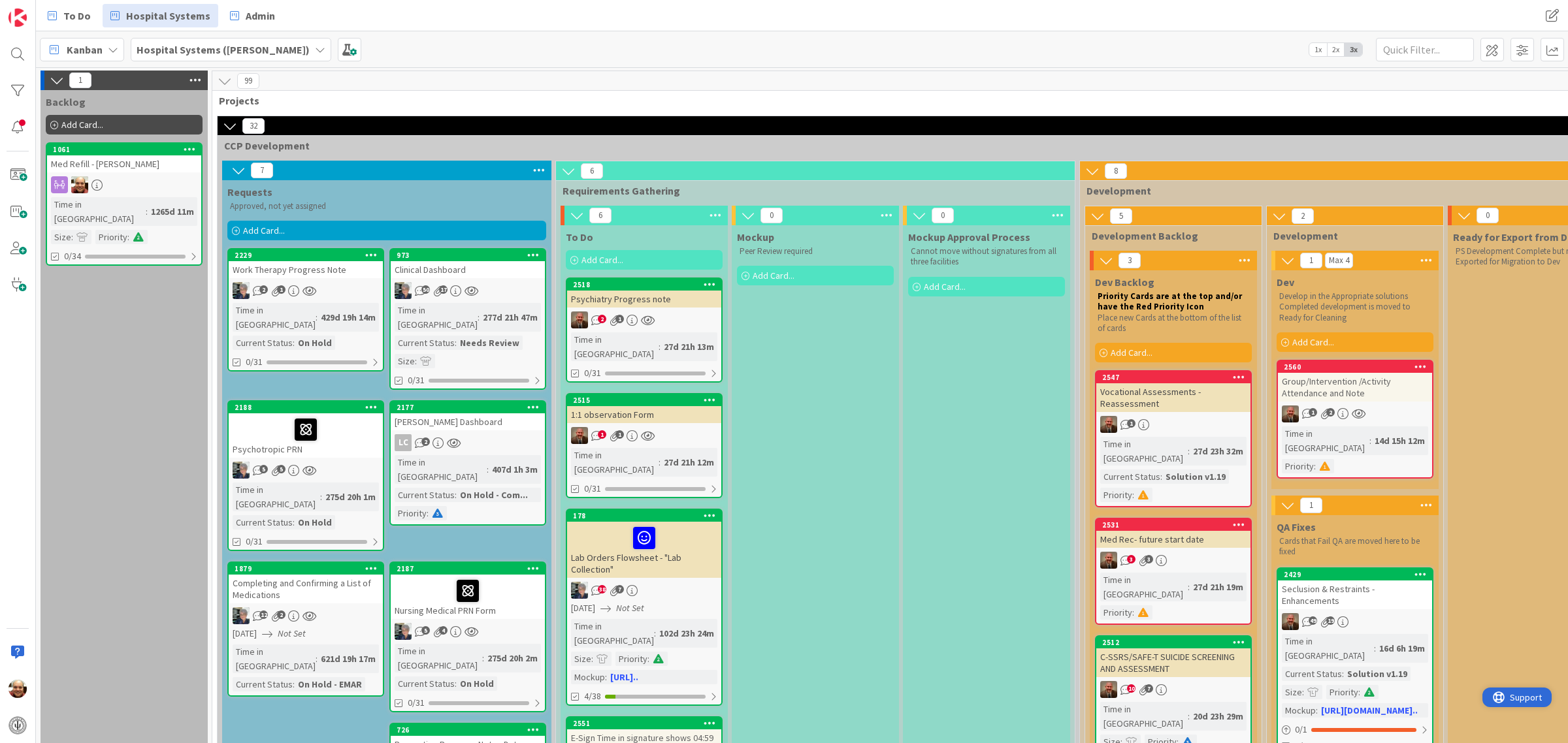
click at [1513, 698] on span "Support" at bounding box center [1526, 697] width 32 height 16
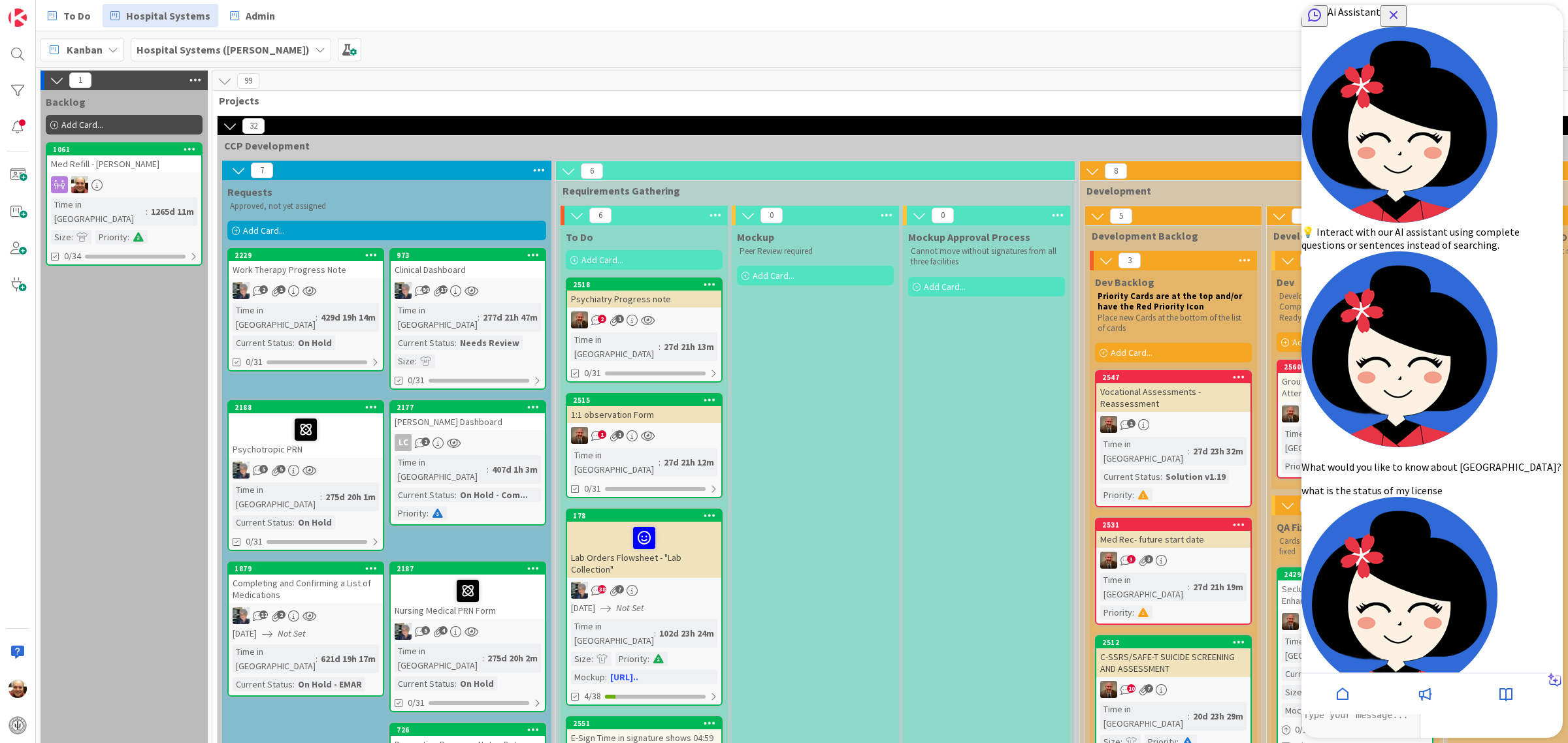
click at [1335, 696] on icon at bounding box center [1342, 694] width 16 height 16
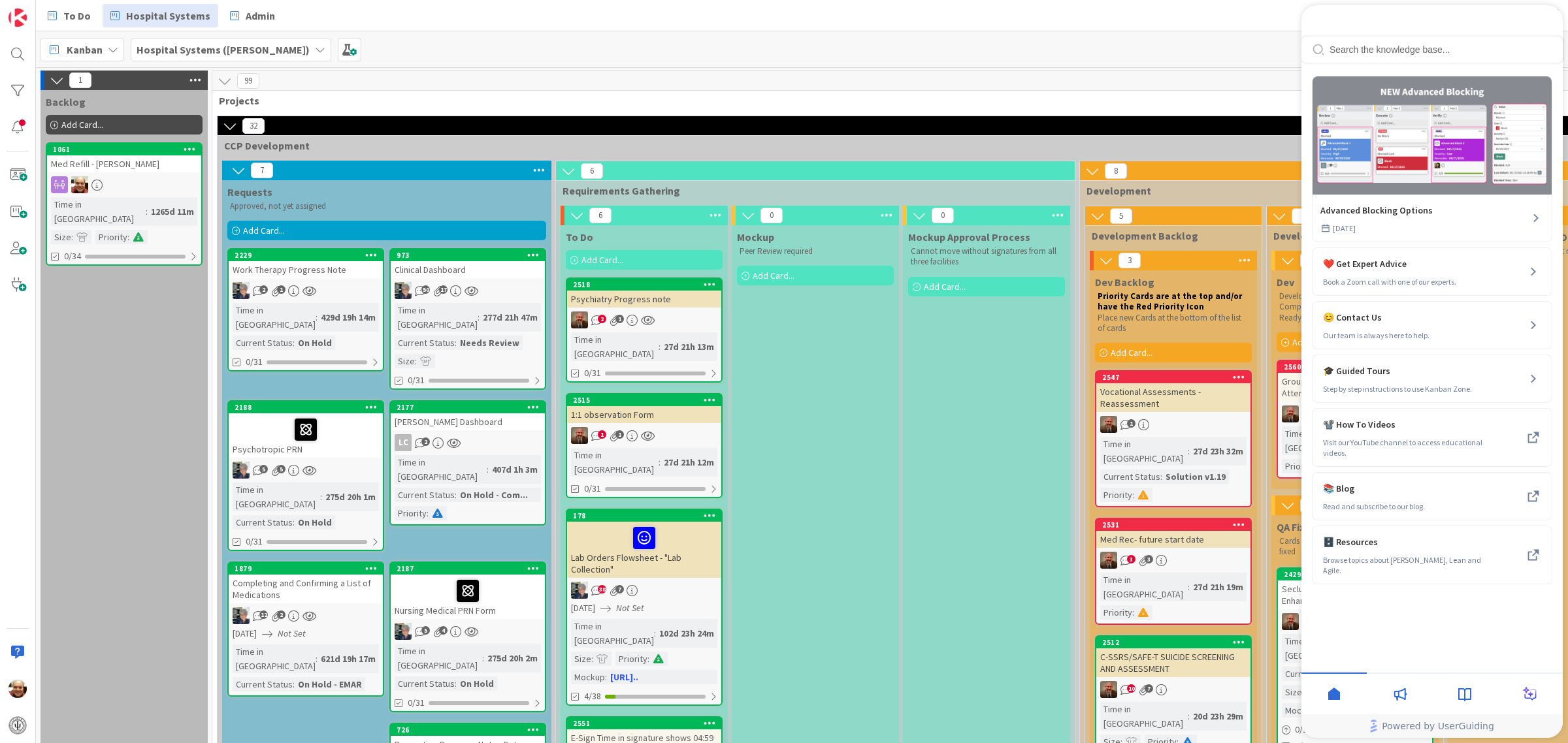
click at [1372, 63] on div "Resource Center Header" at bounding box center [1432, 34] width 261 height 57
click at [1548, 20] on icon "close resource center" at bounding box center [1552, 16] width 8 height 8
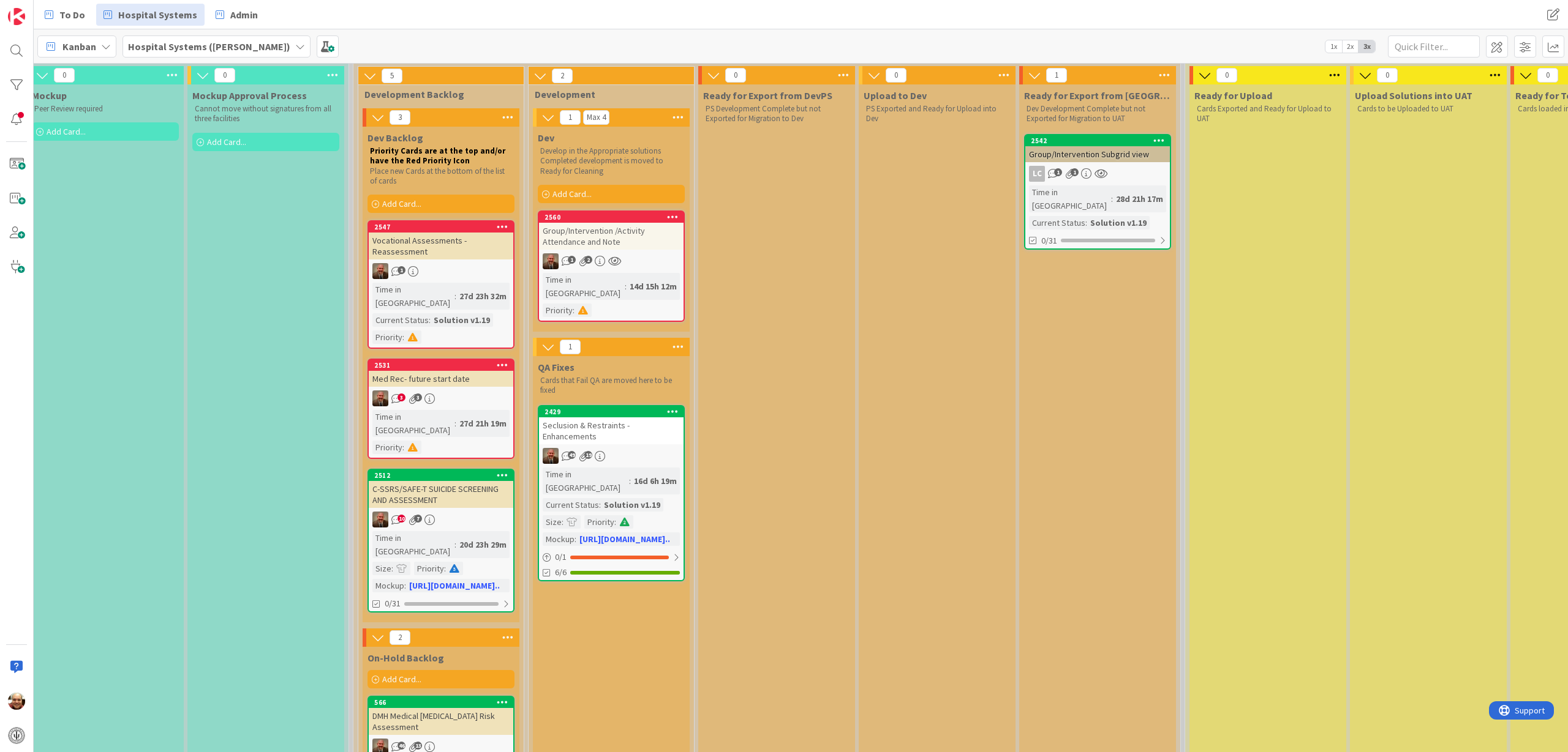
scroll to position [153, 659]
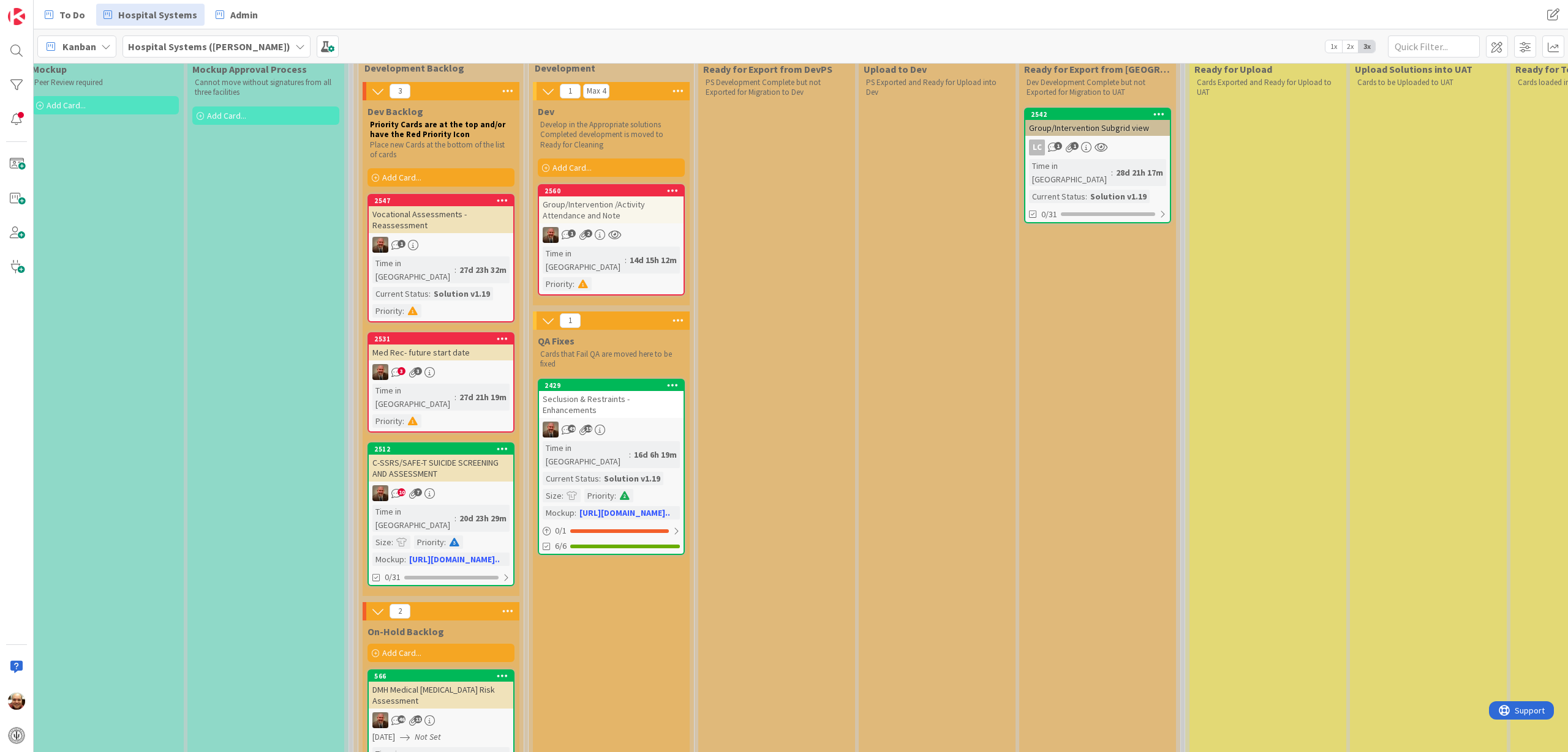
click at [615, 391] on div "Seclusion & Restraints - Enhancements" at bounding box center [611, 404] width 145 height 27
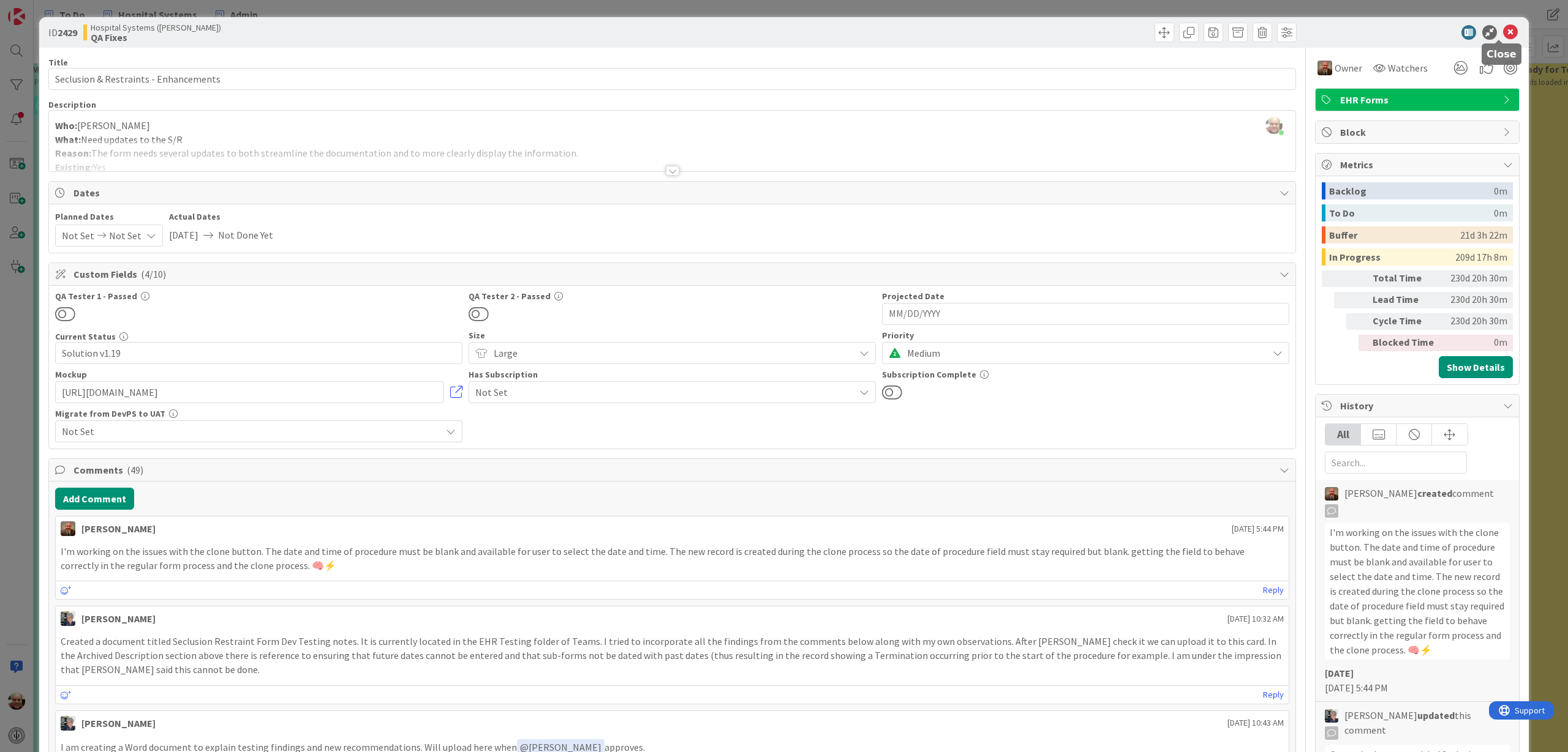
click at [1469, 28] on icon at bounding box center [1510, 32] width 15 height 15
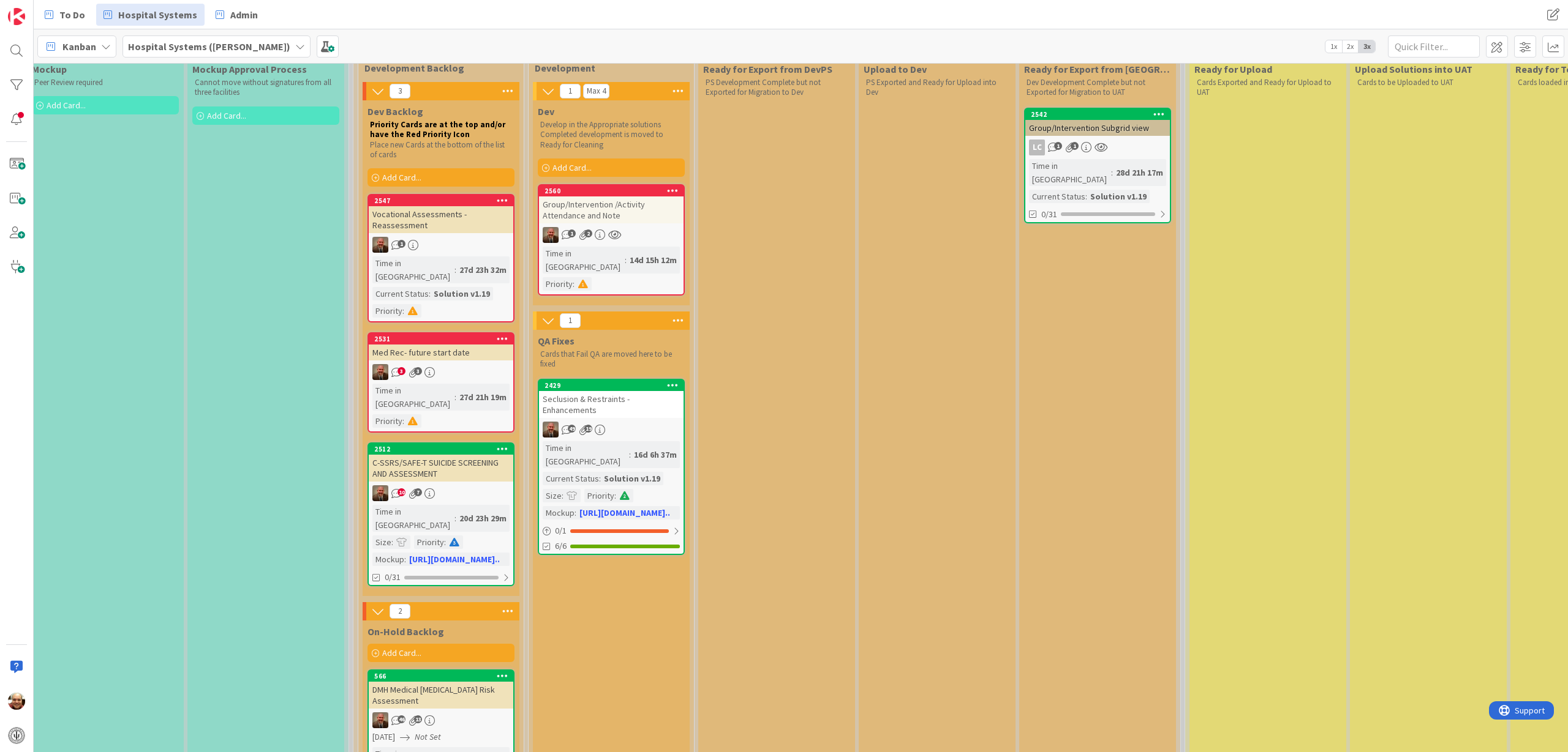
click at [620, 391] on div "Seclusion & Restraints - Enhancements" at bounding box center [611, 404] width 145 height 27
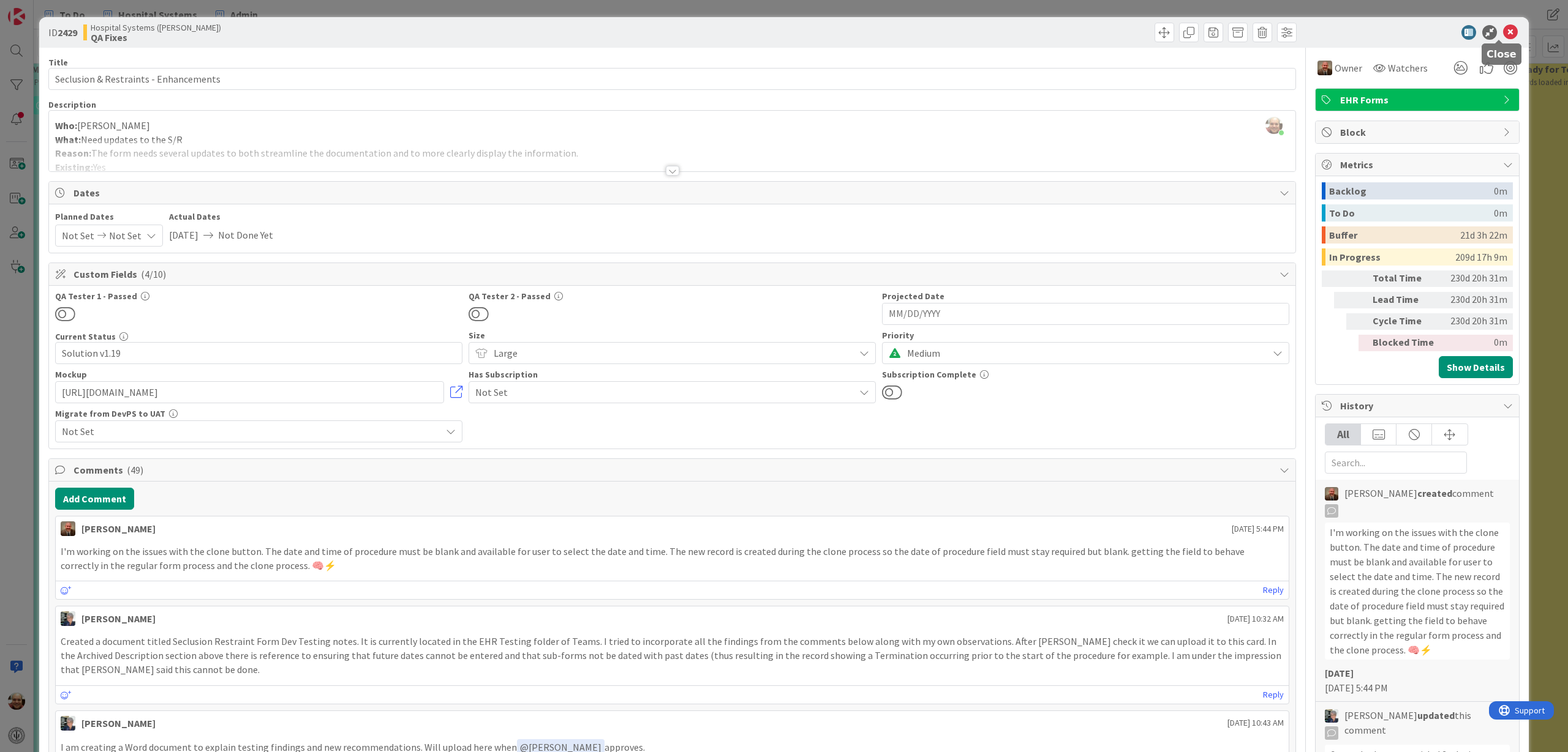
click at [1469, 30] on icon at bounding box center [1510, 32] width 15 height 15
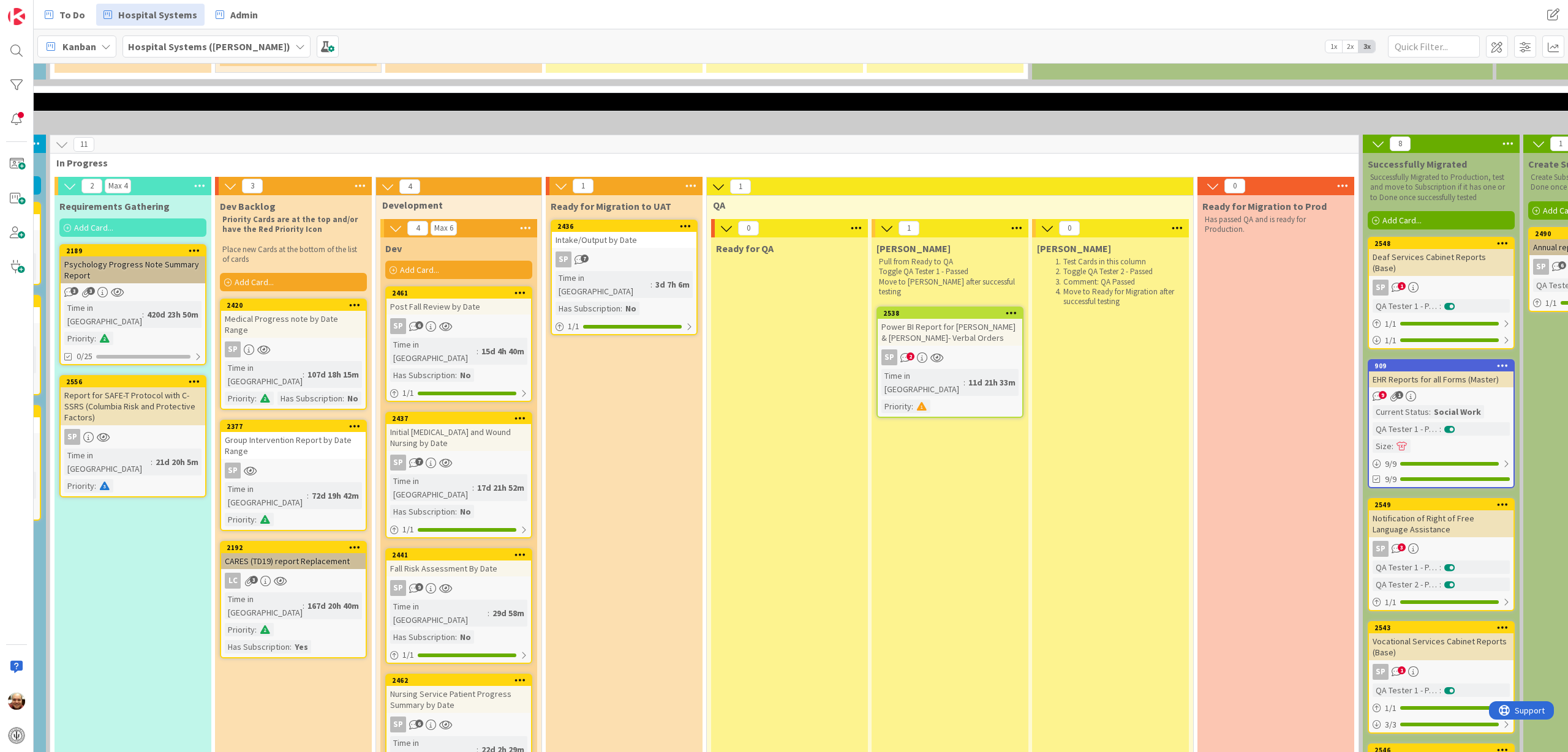
scroll to position [1591, 319]
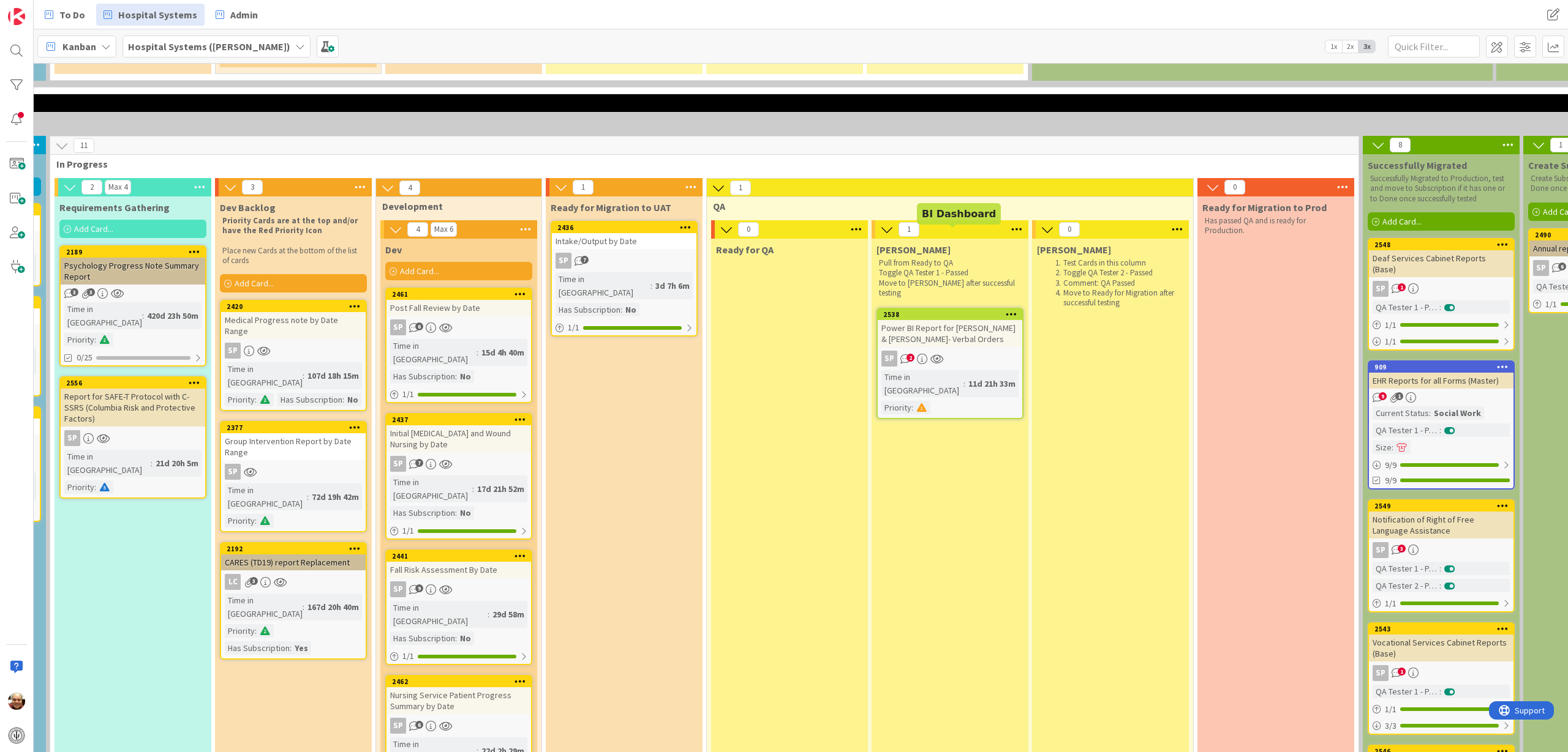
click at [945, 310] on div "2538" at bounding box center [953, 315] width 139 height 9
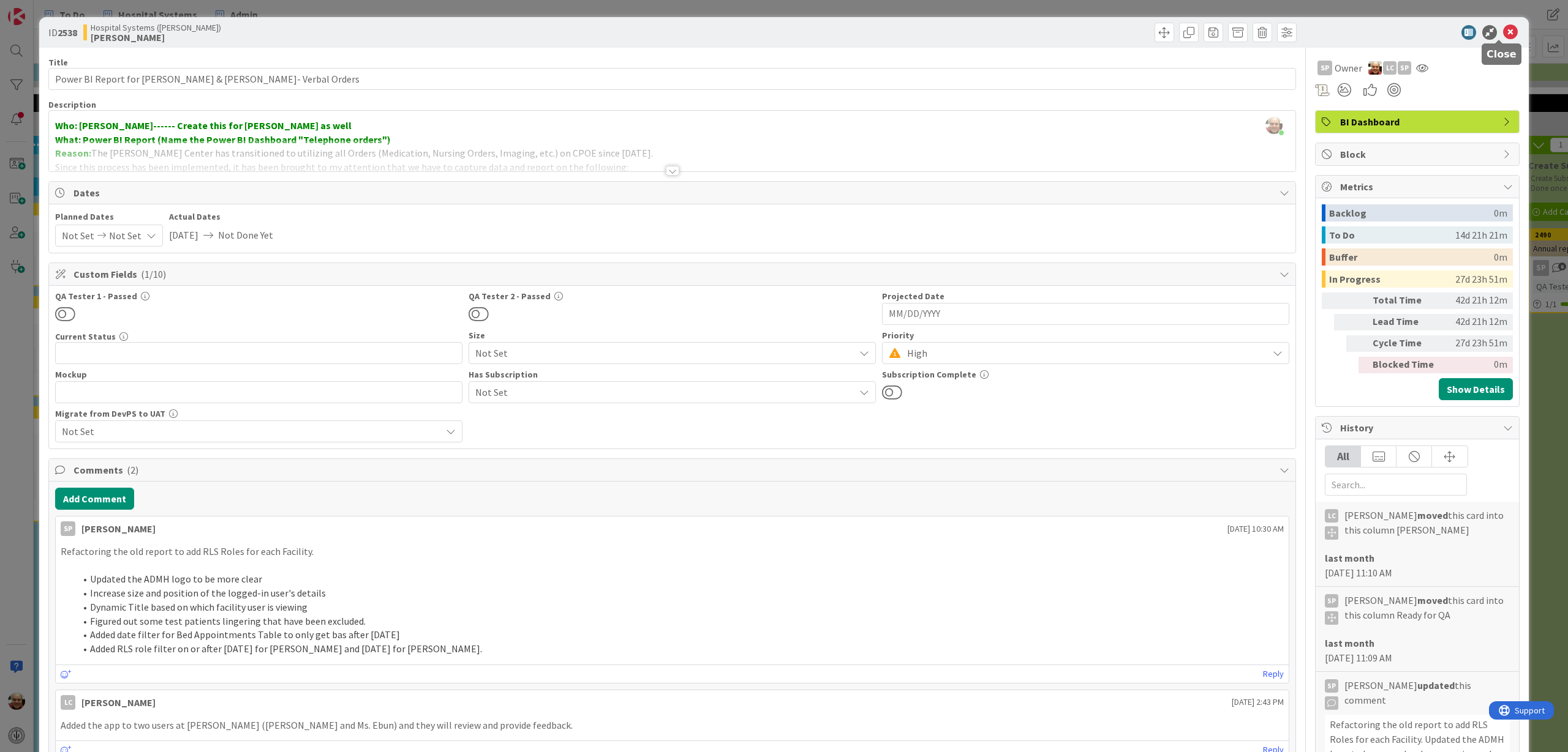
click at [1469, 29] on icon at bounding box center [1510, 32] width 15 height 15
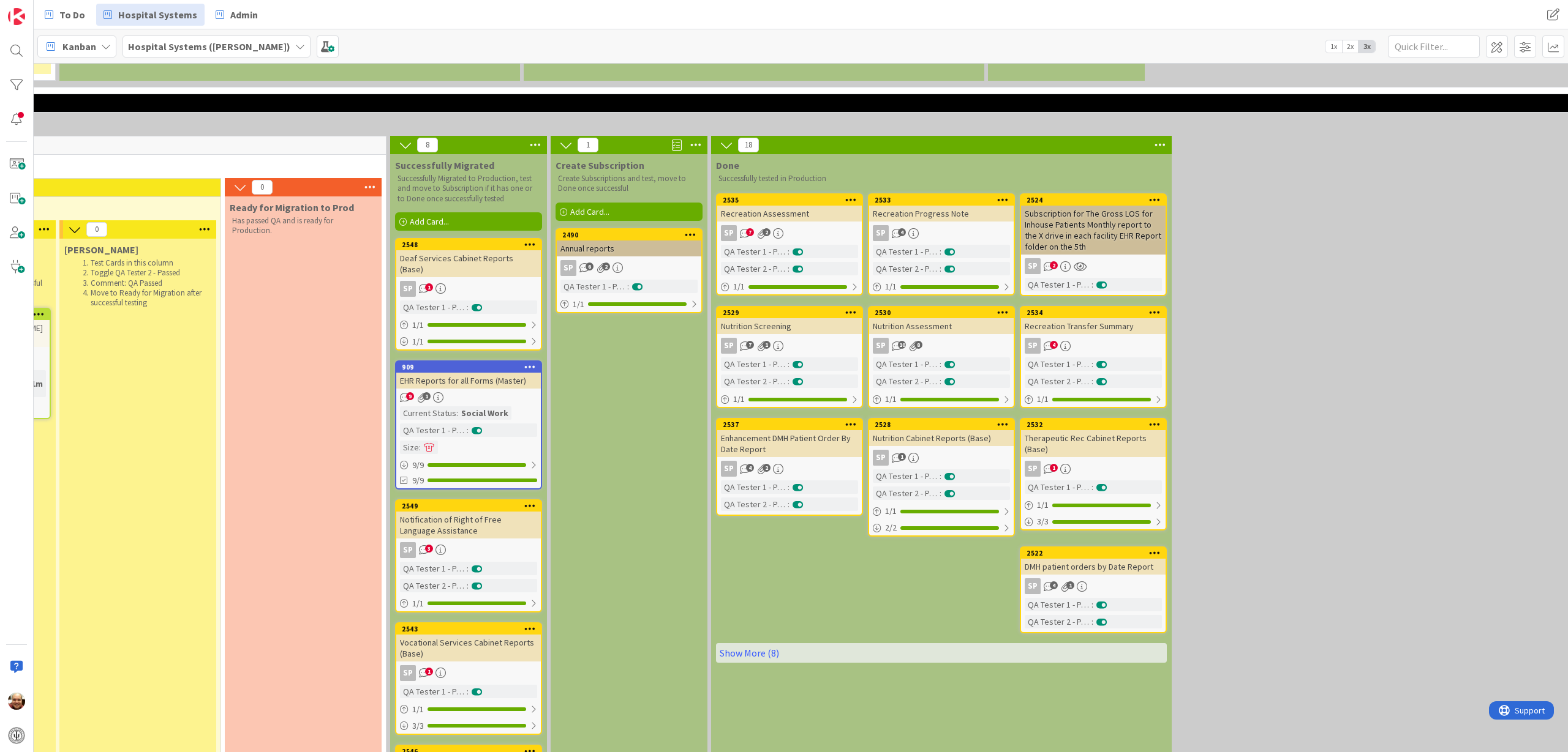
scroll to position [1591, 1294]
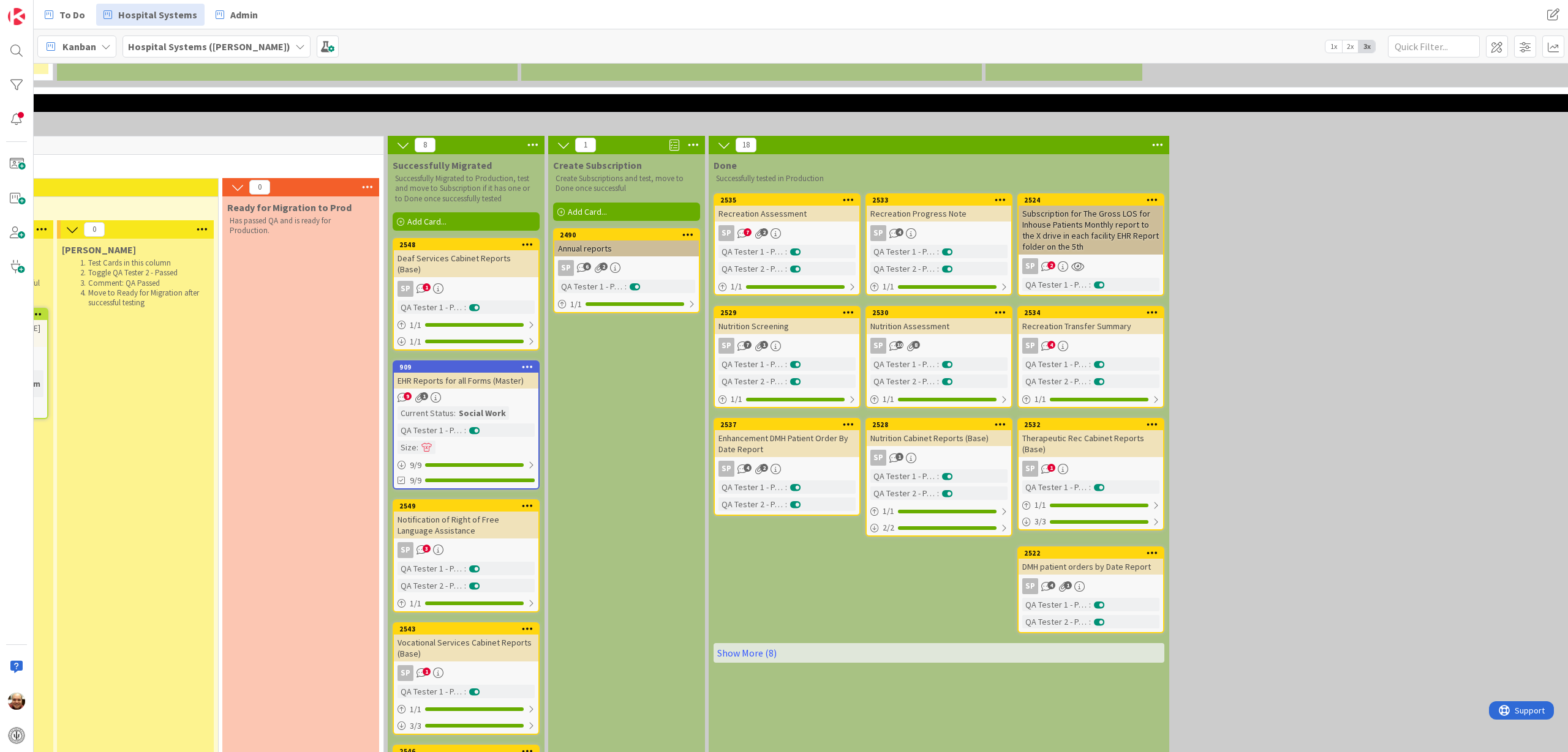
click at [532, 136] on icon at bounding box center [532, 145] width 16 height 18
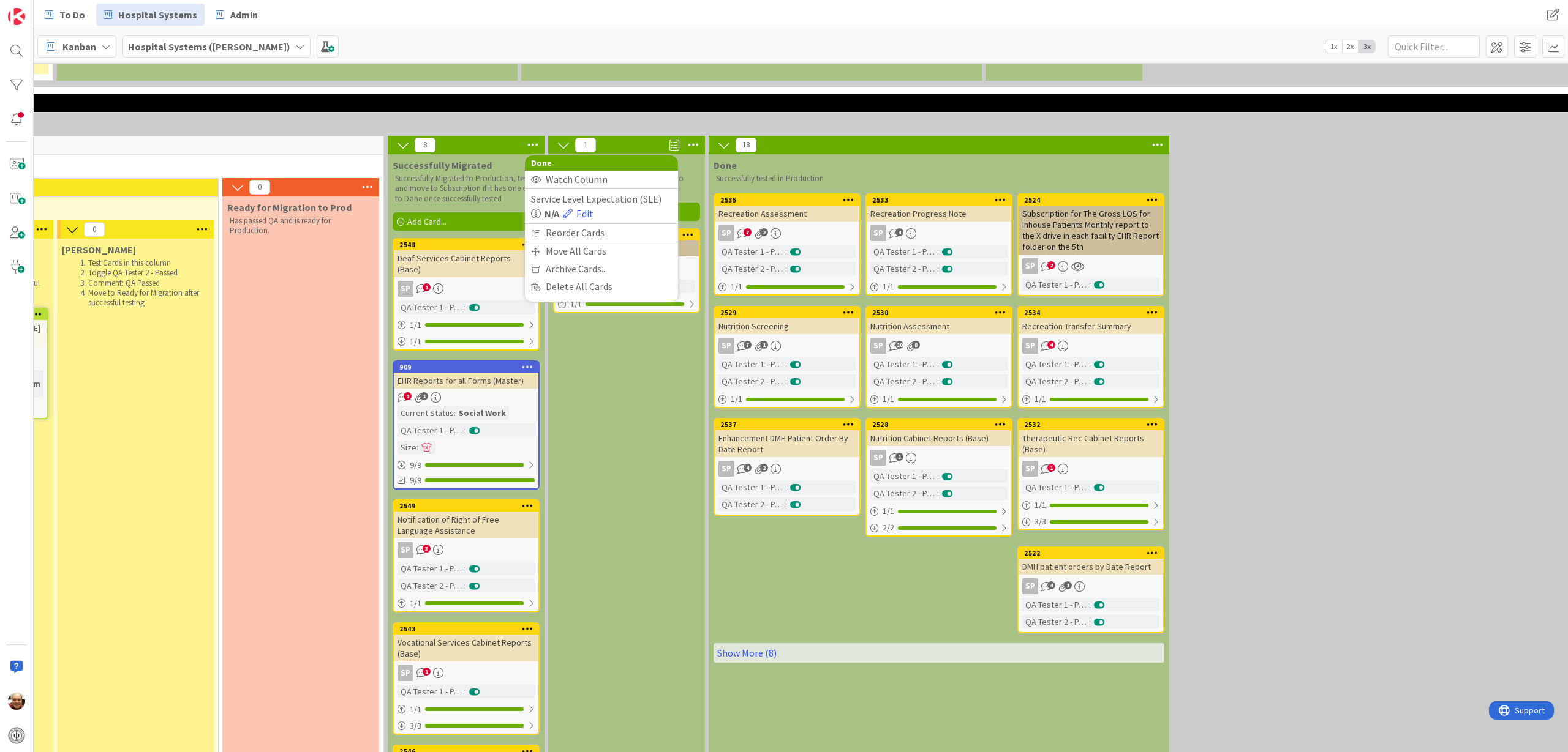
click at [692, 136] on icon at bounding box center [693, 145] width 16 height 18
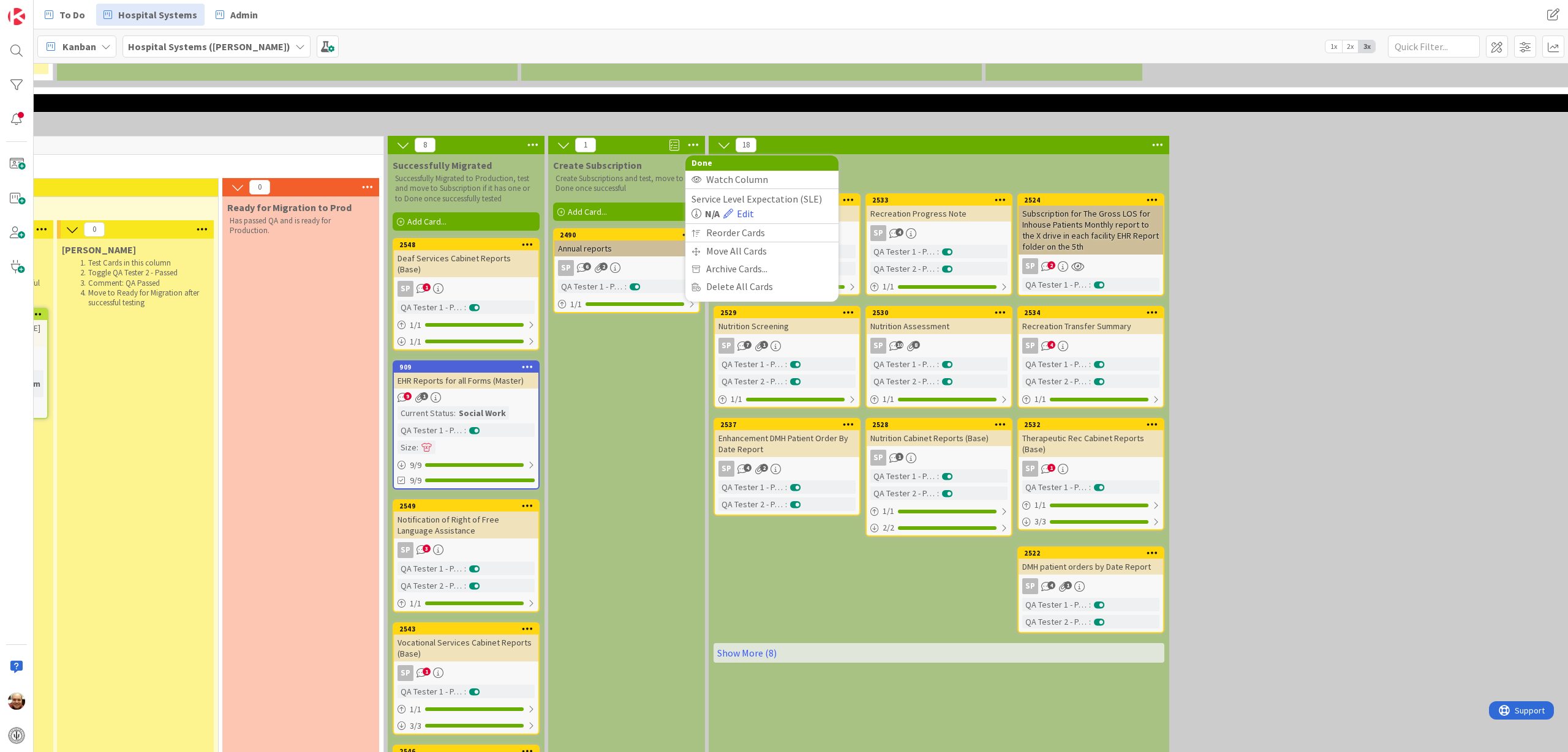
click at [1157, 136] on icon at bounding box center [1157, 145] width 16 height 18
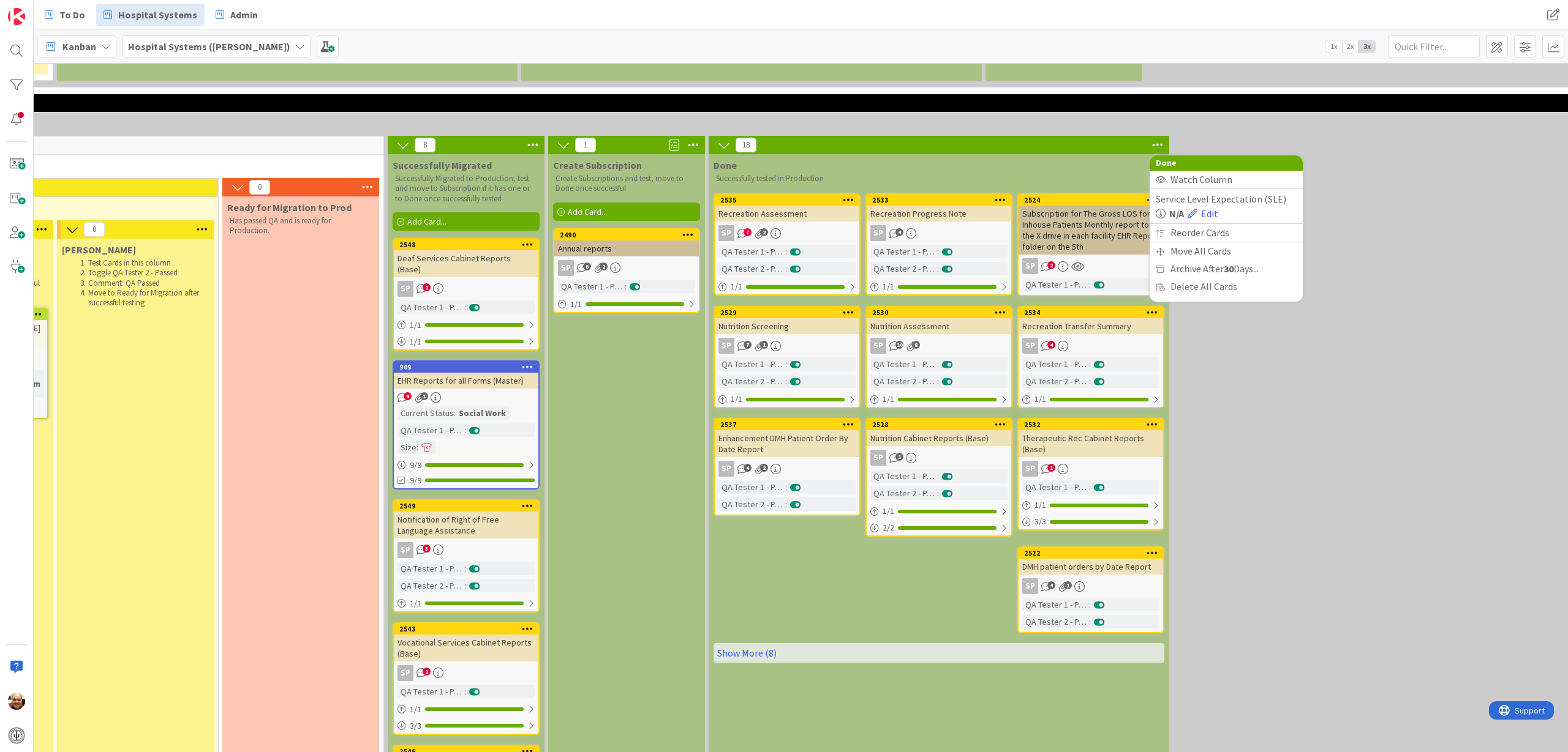
click at [534, 136] on icon at bounding box center [532, 145] width 16 height 18
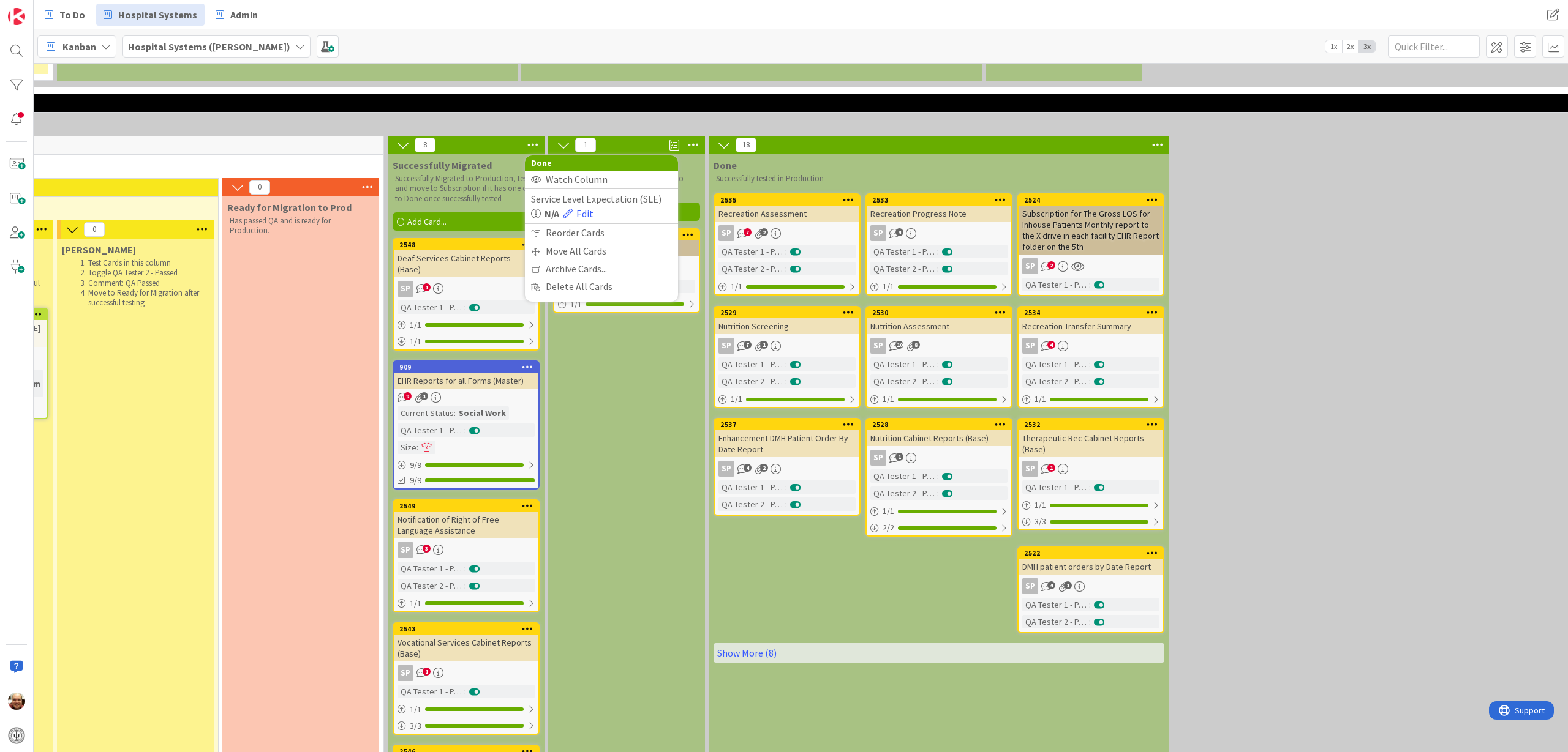
click at [508, 174] on p "Successfully Migrated to Production, test and move to Subscription if it has on…" at bounding box center [466, 188] width 142 height 30
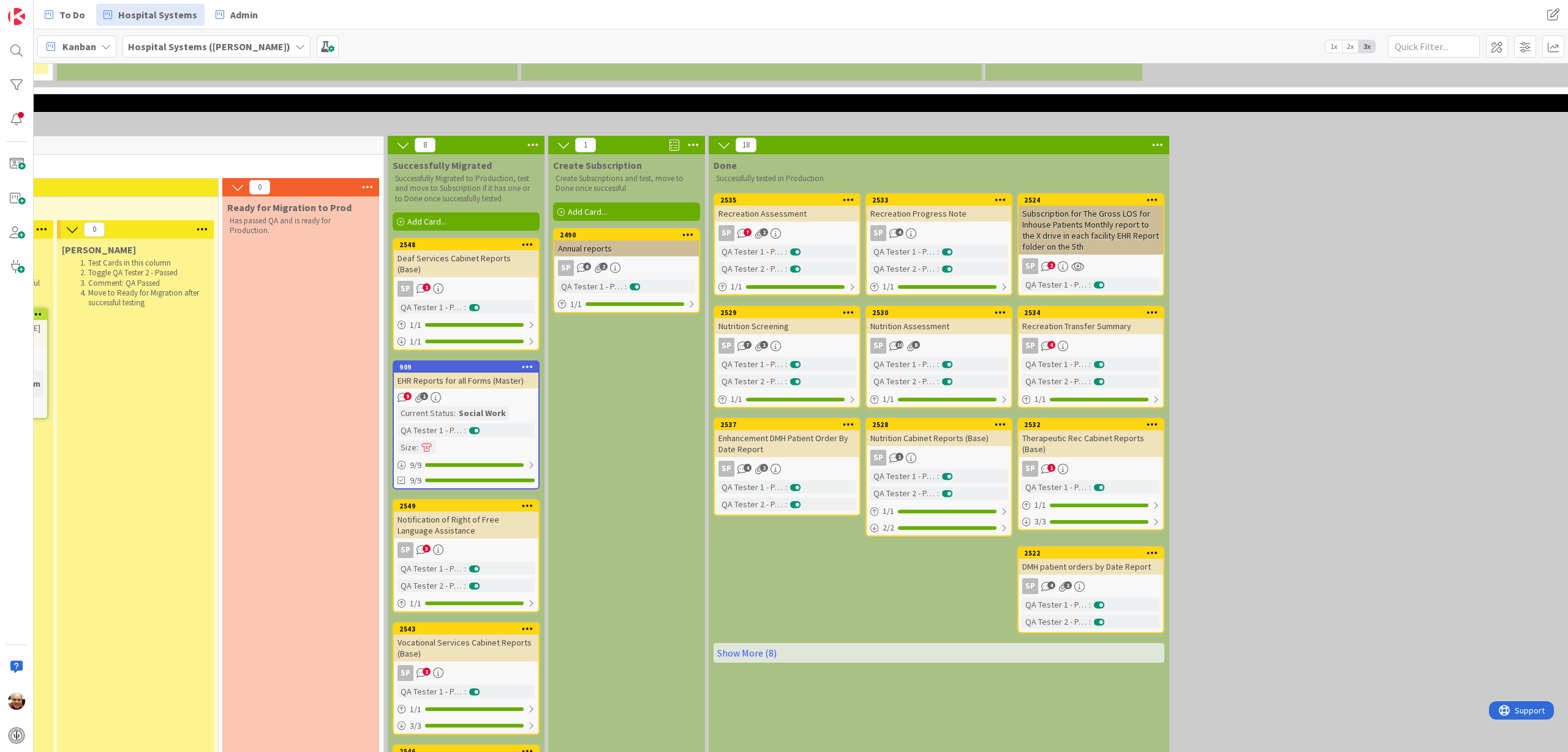
click at [981, 136] on div "18" at bounding box center [939, 145] width 460 height 18
click at [1161, 136] on icon at bounding box center [1157, 145] width 16 height 18
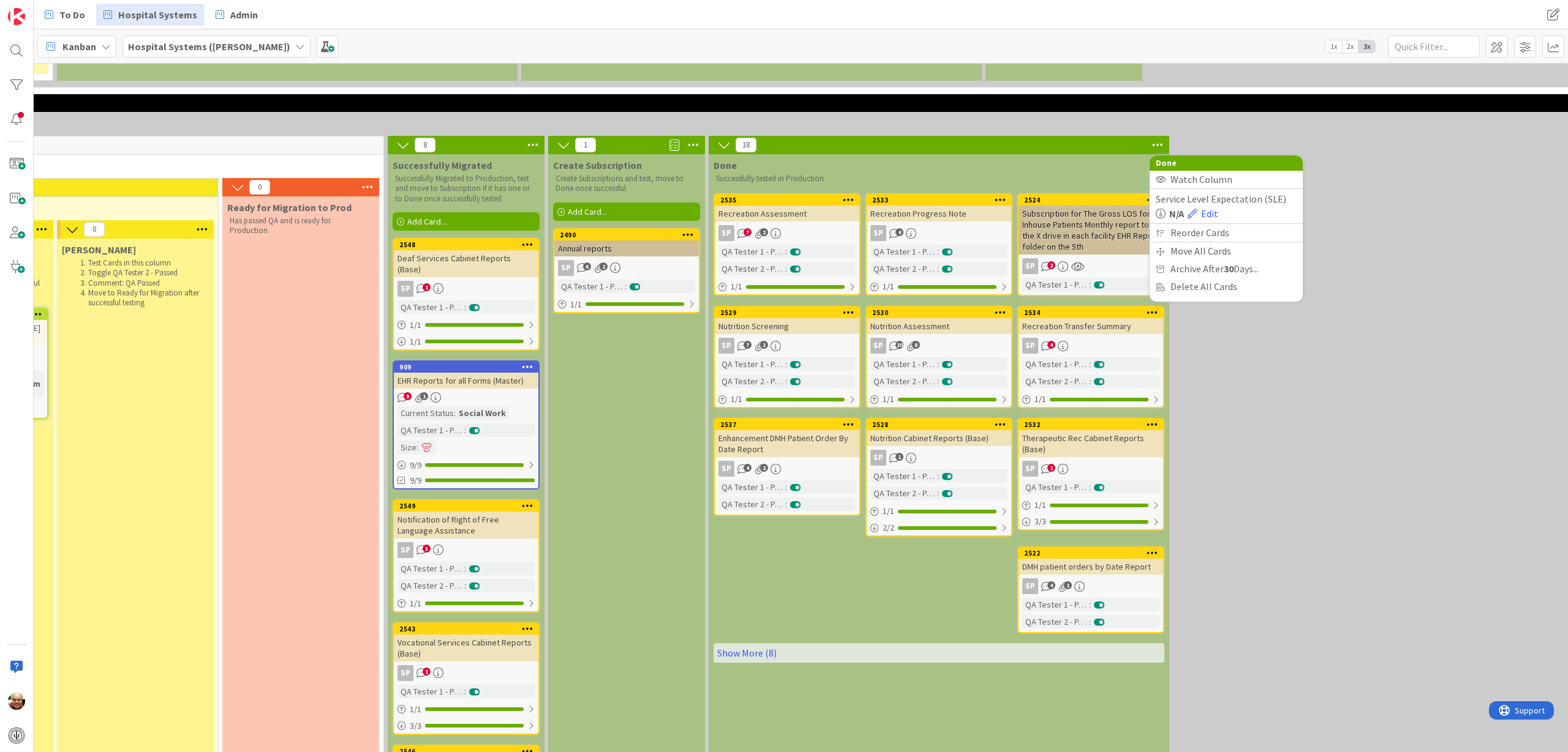
click at [529, 136] on icon at bounding box center [532, 145] width 16 height 18
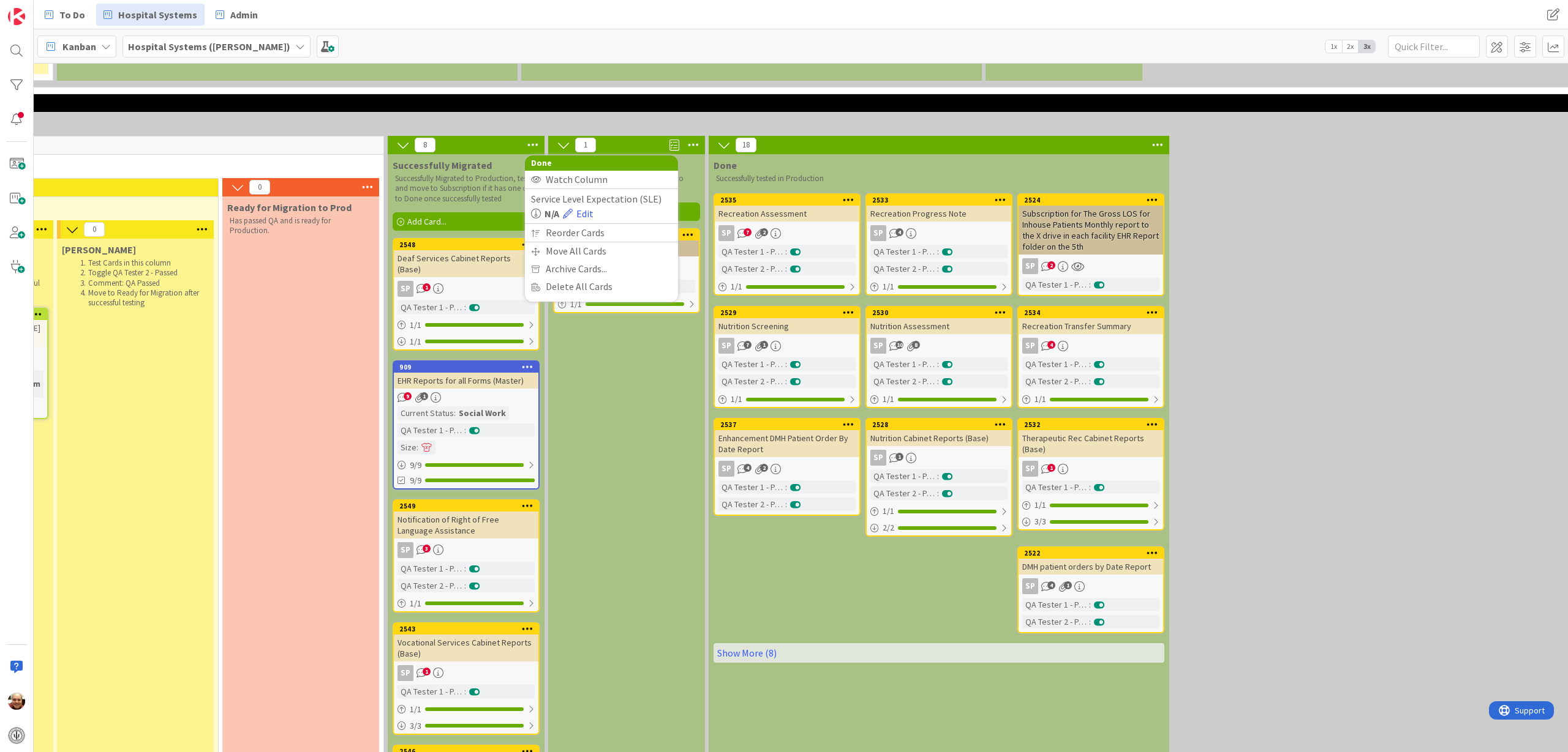
click at [611, 355] on div "Create Subscription Create Subscriptions and test, move to Done once successful…" at bounding box center [627, 680] width 157 height 1052
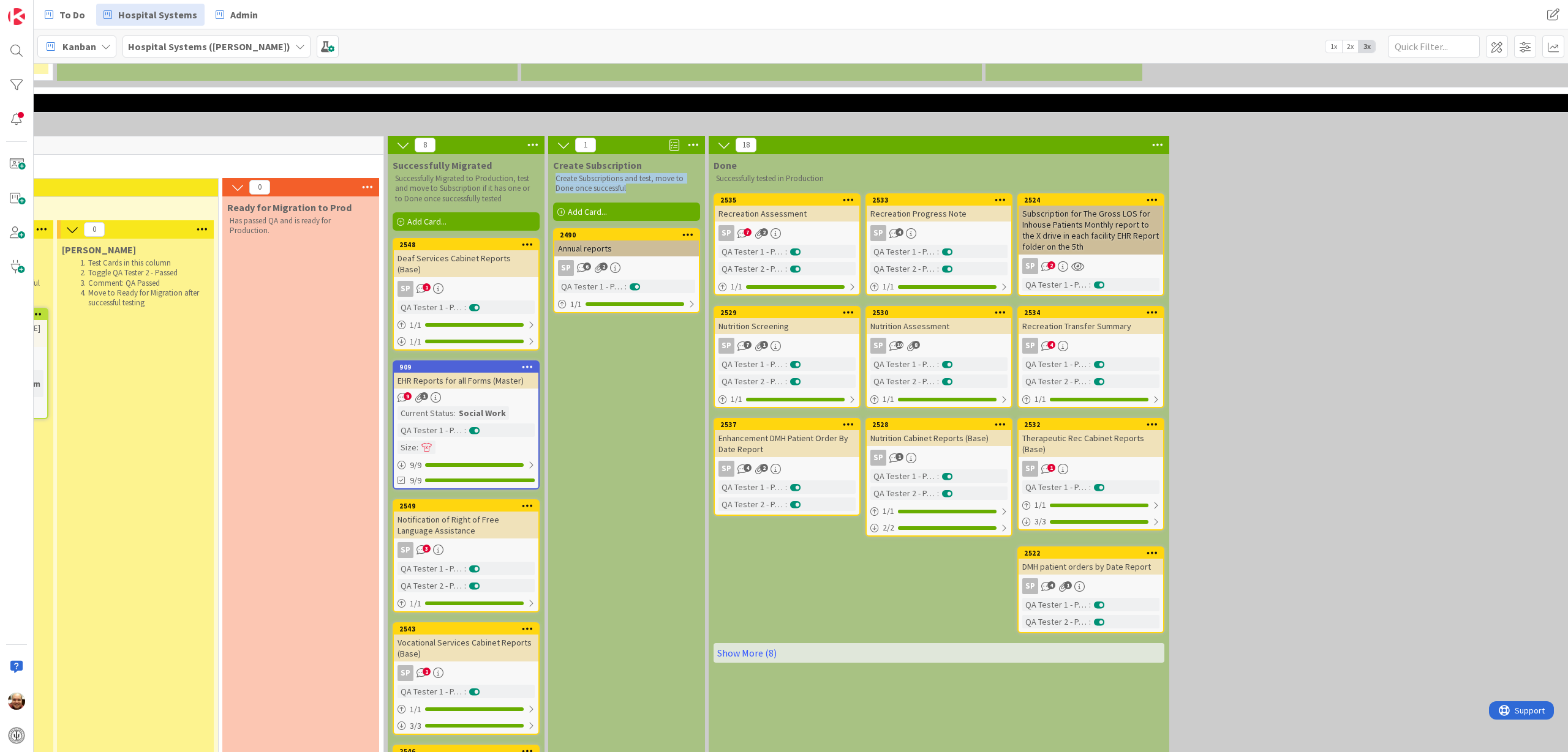
drag, startPoint x: 635, startPoint y: 116, endPoint x: 557, endPoint y: 107, distance: 78.5
click at [557, 174] on p "Create Subscriptions and test, move to Done once successful" at bounding box center [627, 184] width 142 height 20
drag, startPoint x: 502, startPoint y: 124, endPoint x: 394, endPoint y: 111, distance: 108.8
click at [394, 171] on div "Successfully Migrated to Production, test and move to Subscription if it has on…" at bounding box center [466, 188] width 147 height 35
click at [1091, 205] on div "Subscription for The Gross LOS for Inhouse Patients Monthly report to the X dri…" at bounding box center [1091, 229] width 145 height 49
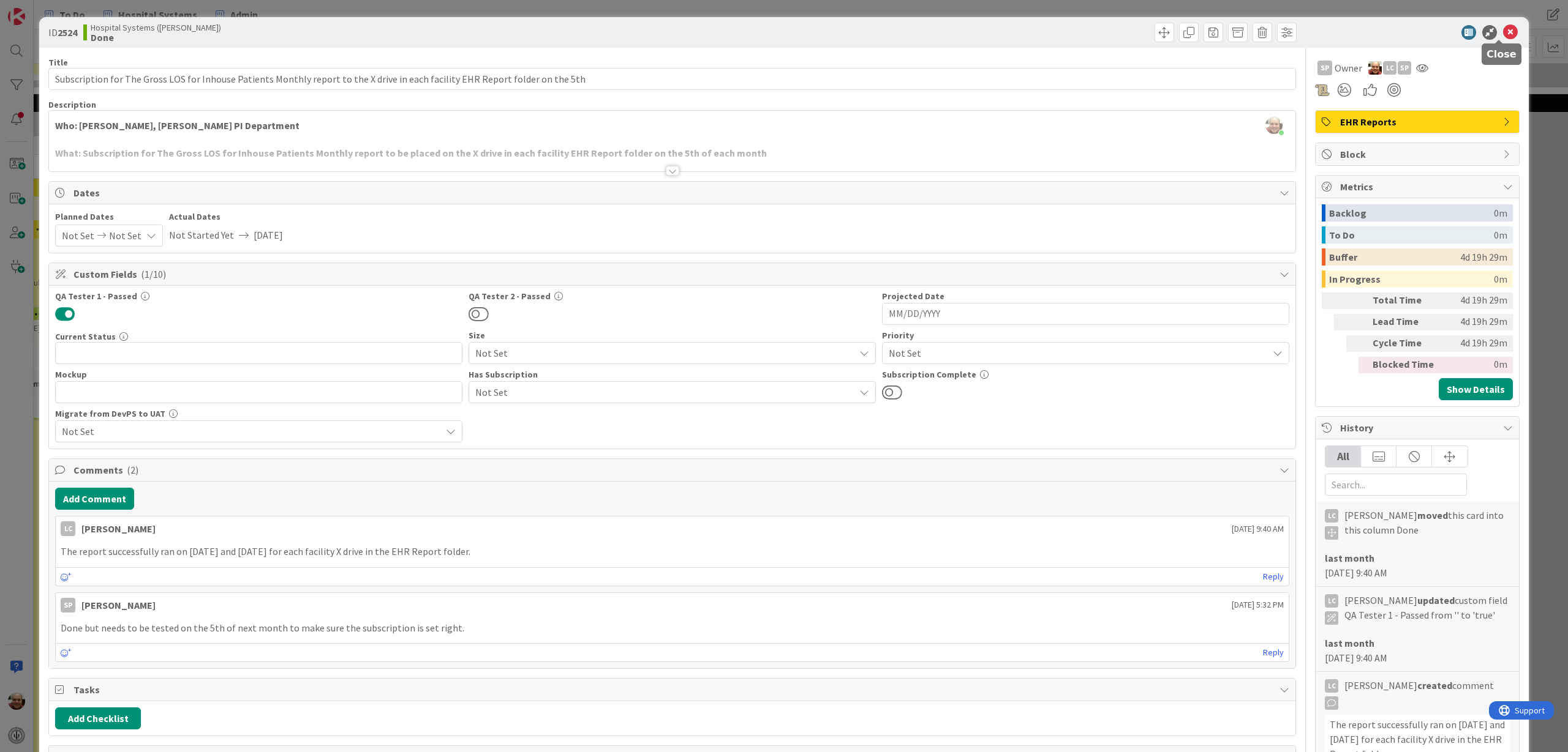
click at [1469, 32] on icon at bounding box center [1510, 32] width 15 height 15
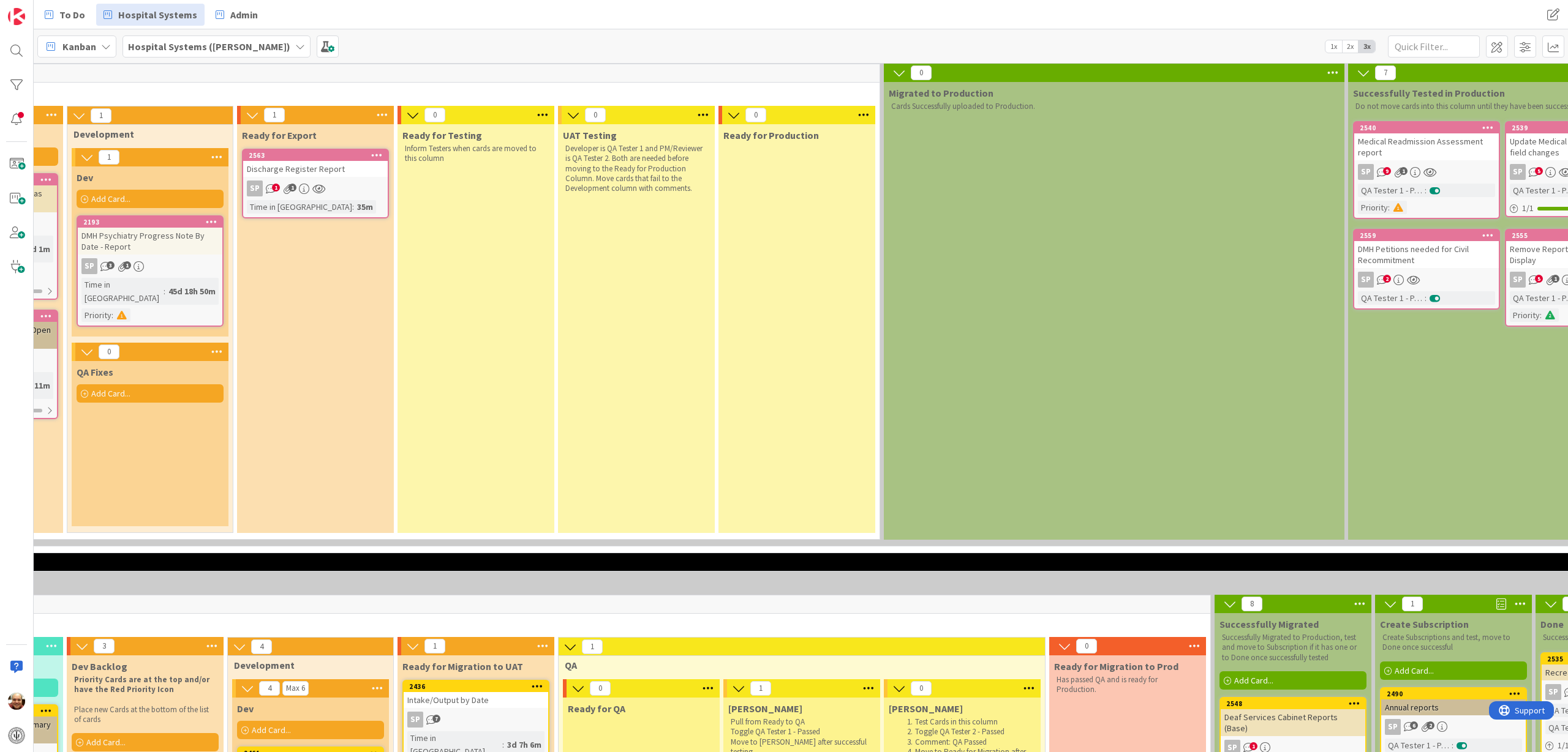
scroll to position [826, 467]
